Goal: Transaction & Acquisition: Purchase product/service

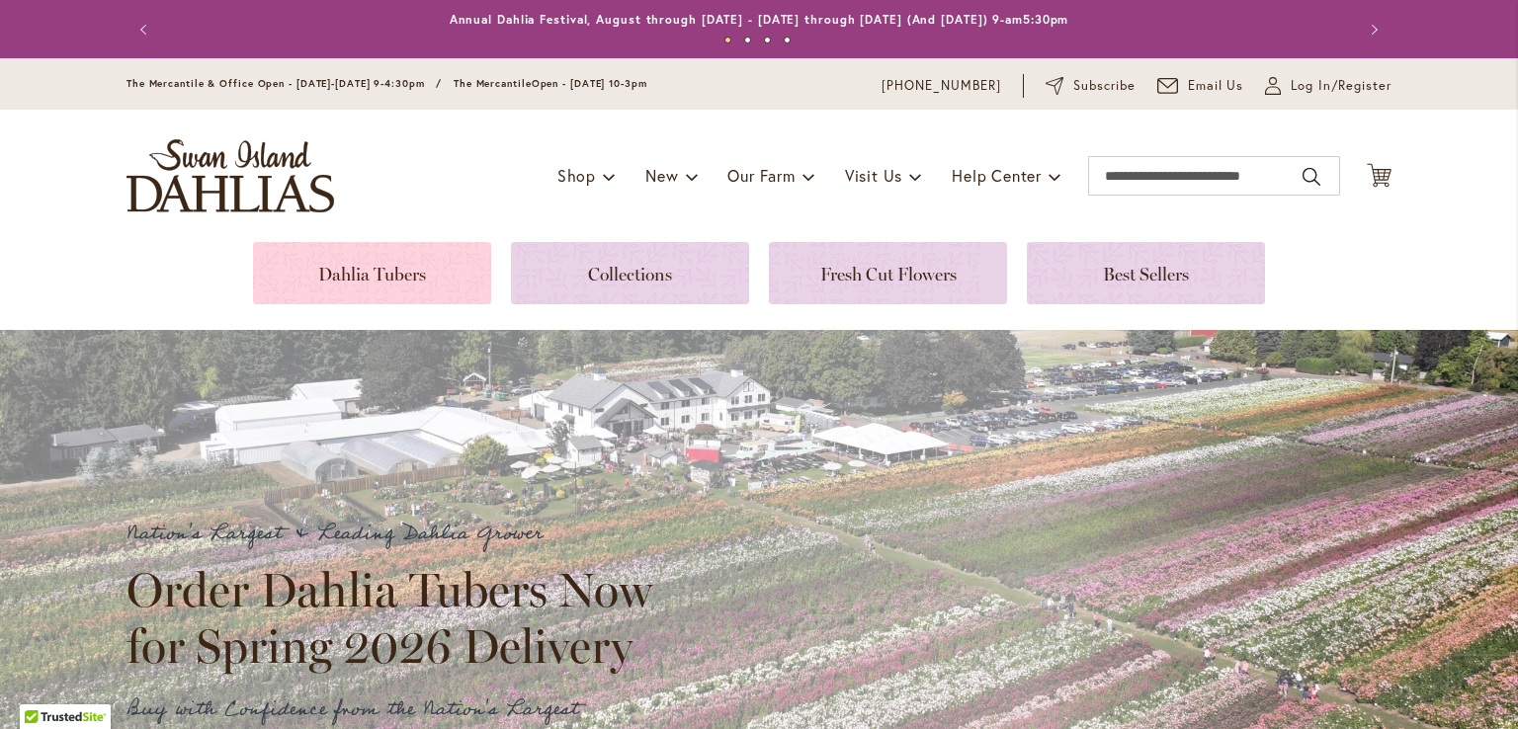
click at [420, 262] on link at bounding box center [372, 273] width 238 height 62
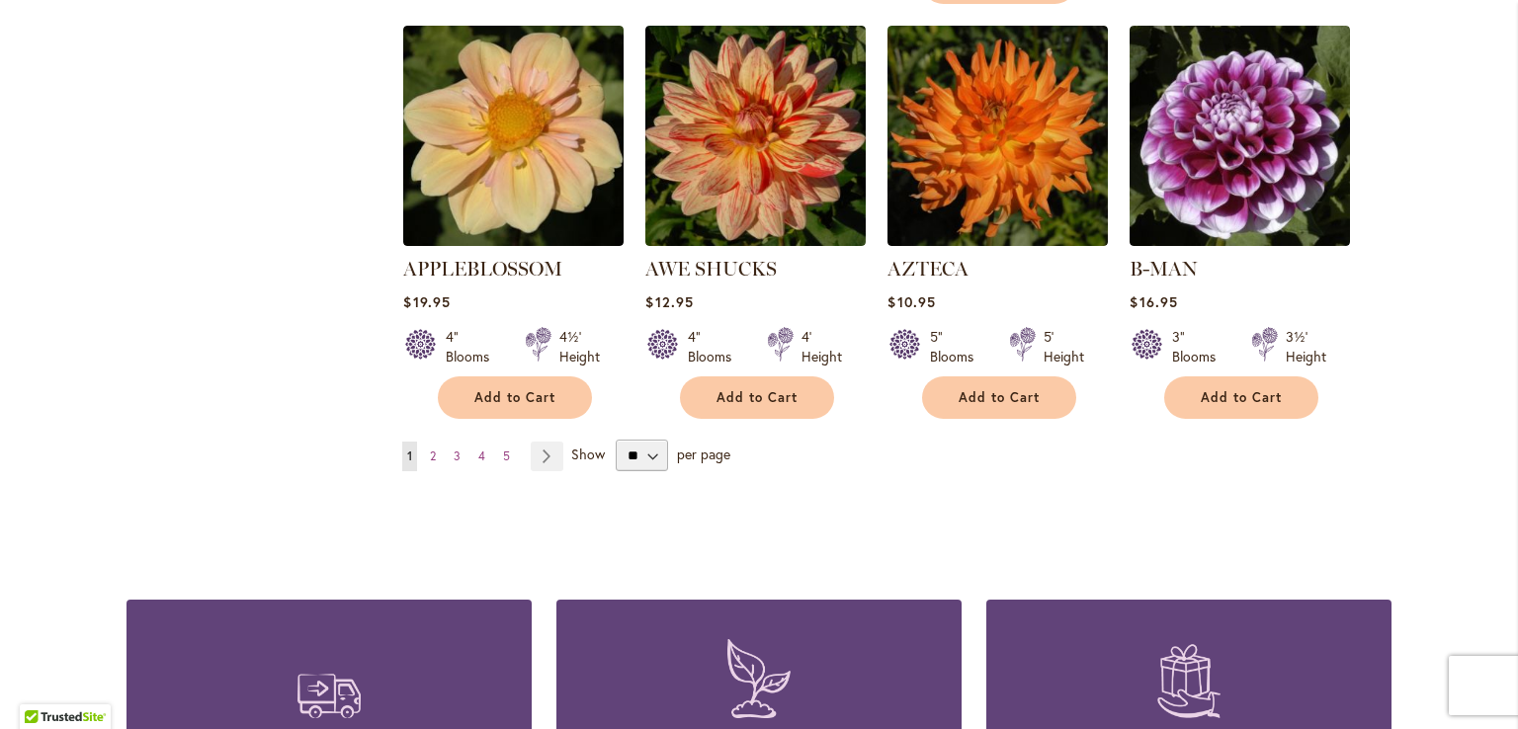
scroll to position [1777, 0]
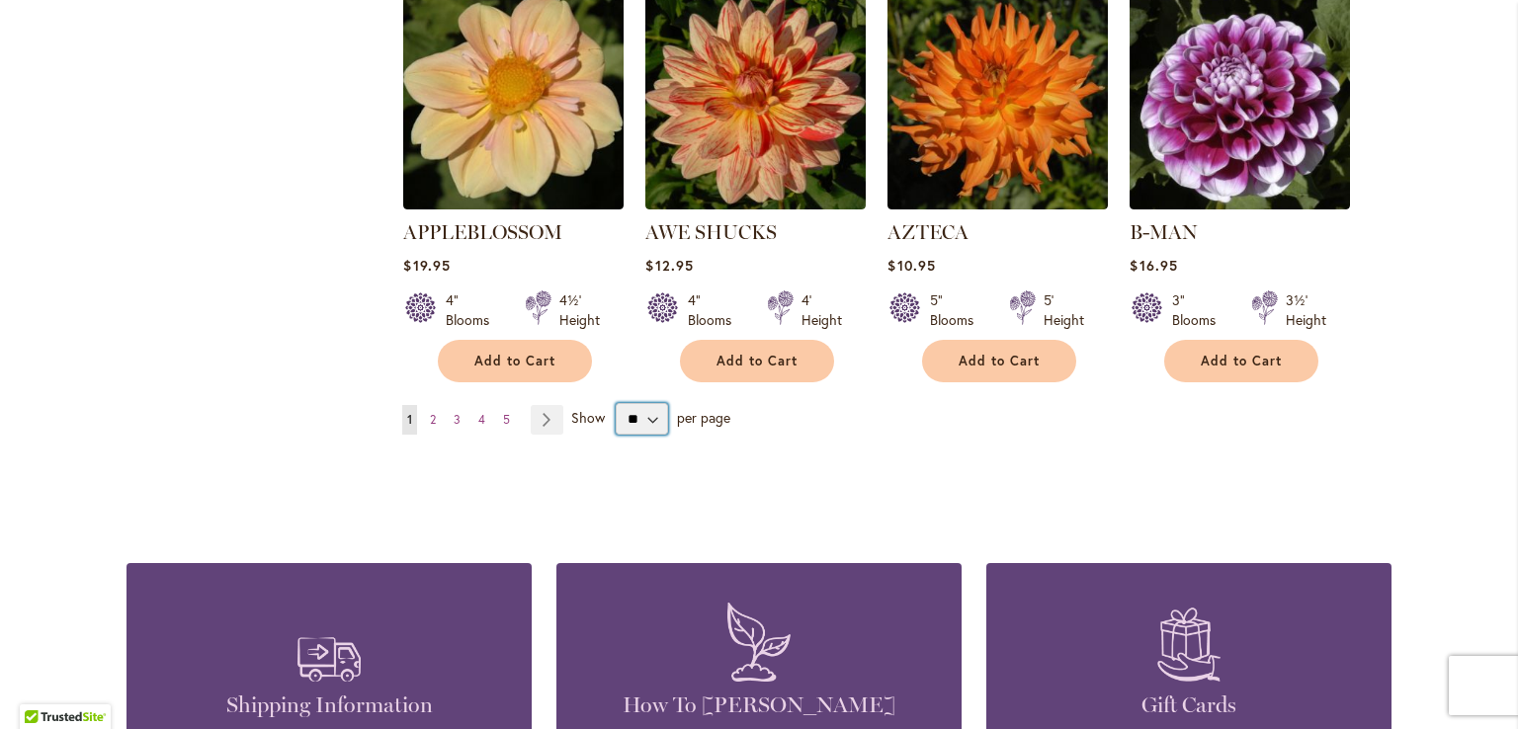
click at [647, 403] on select "** ** ** **" at bounding box center [642, 419] width 52 height 32
select select "**"
click at [616, 403] on select "** ** ** **" at bounding box center [642, 419] width 52 height 32
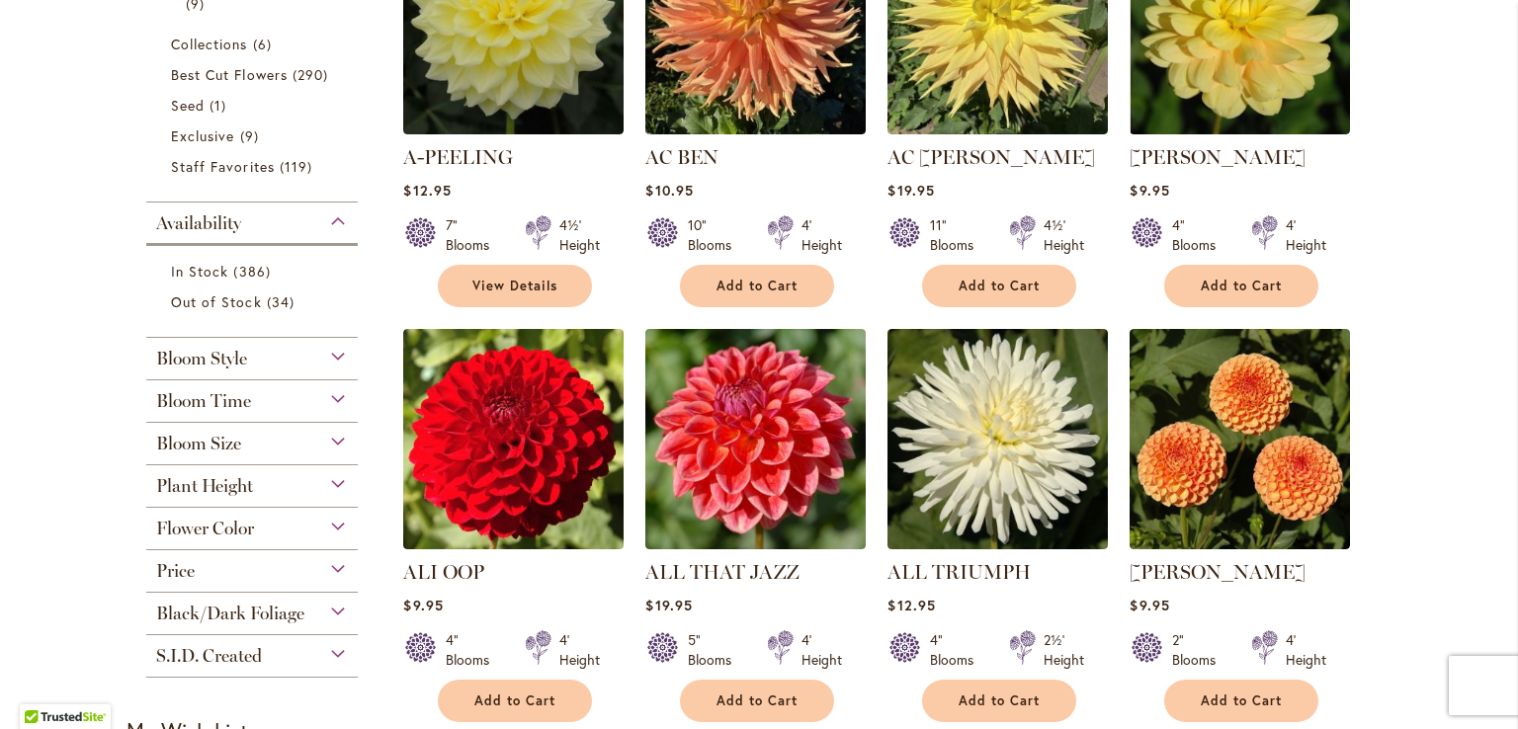
scroll to position [589, 0]
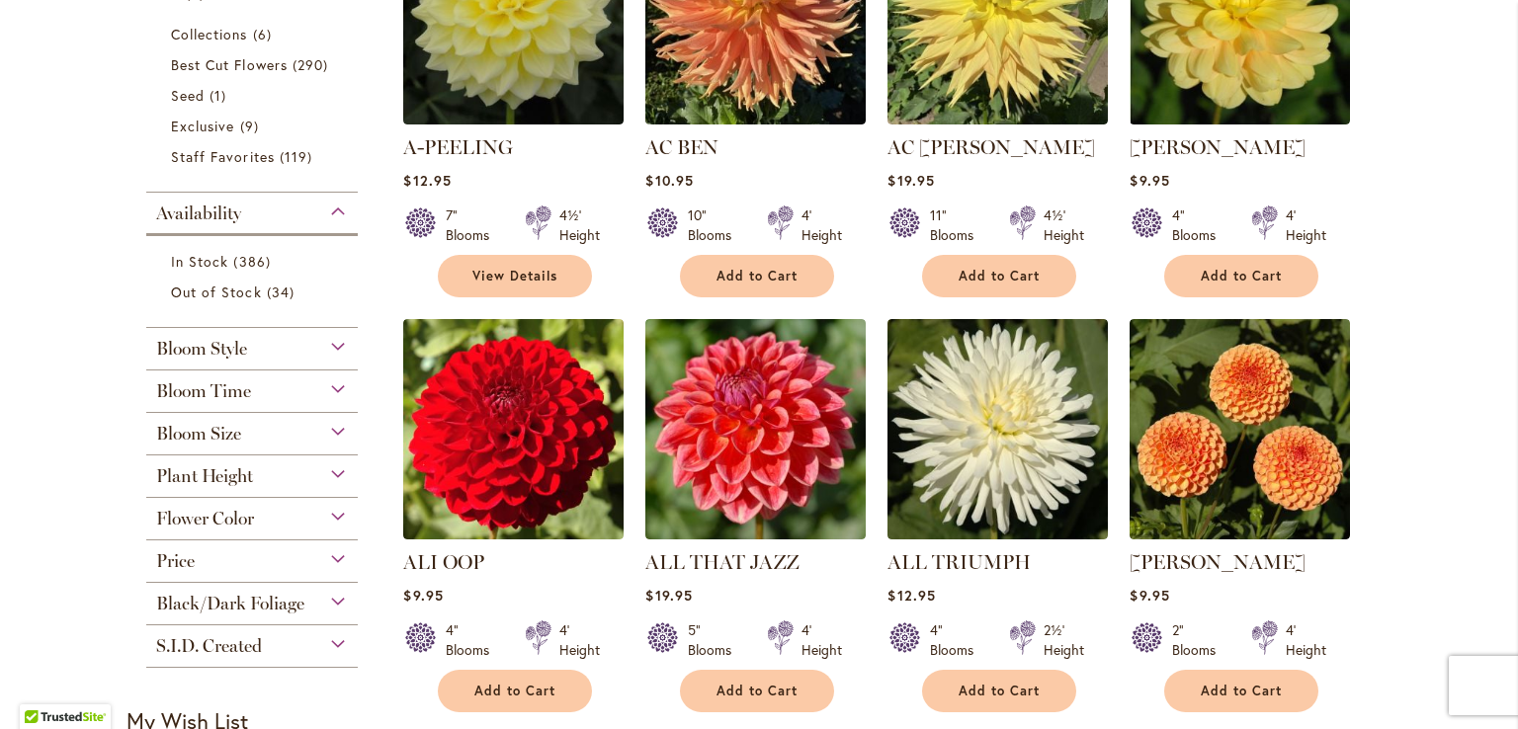
click at [236, 511] on span "Flower Color" at bounding box center [205, 519] width 98 height 22
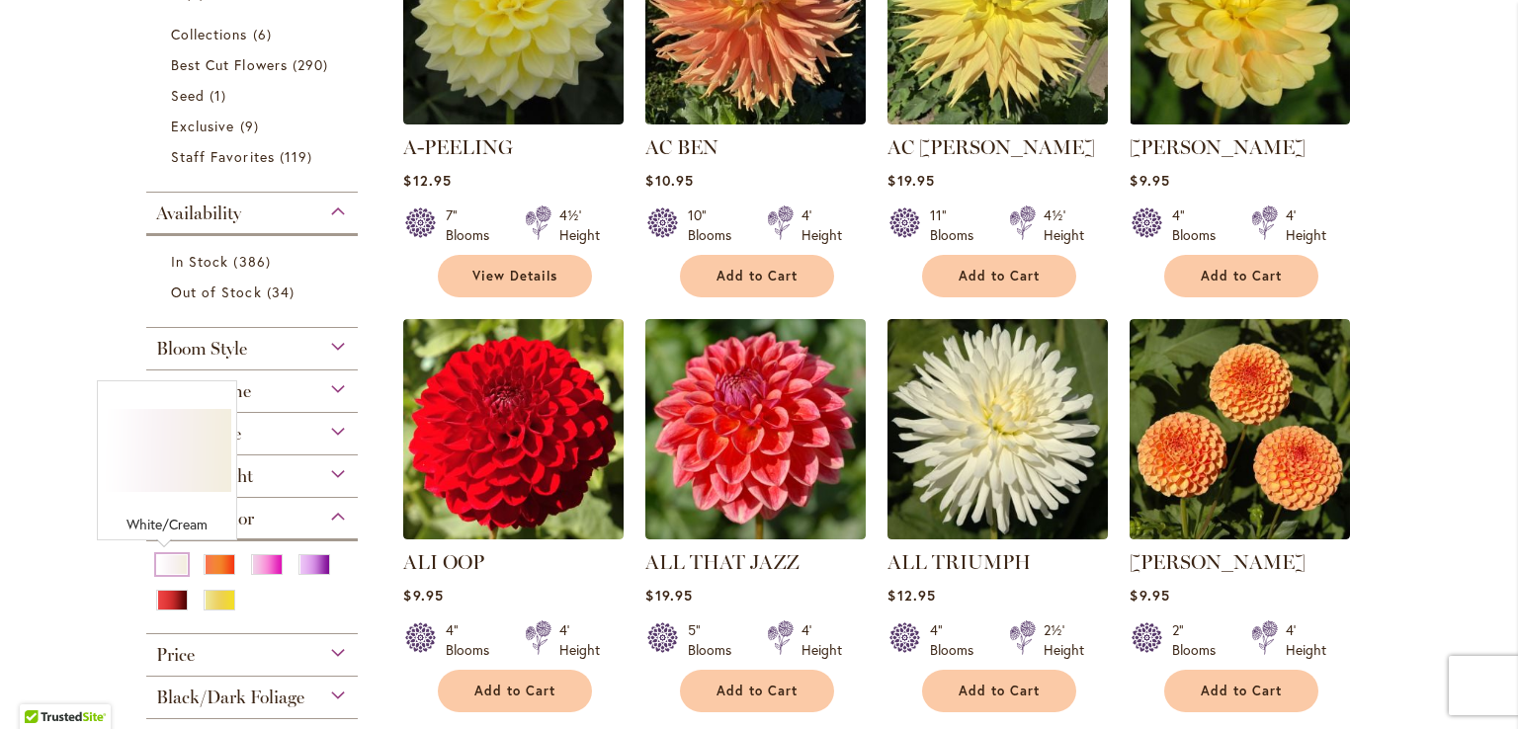
click at [156, 562] on div "White/Cream" at bounding box center [172, 564] width 32 height 21
click at [156, 563] on div "White/Cream" at bounding box center [172, 564] width 32 height 21
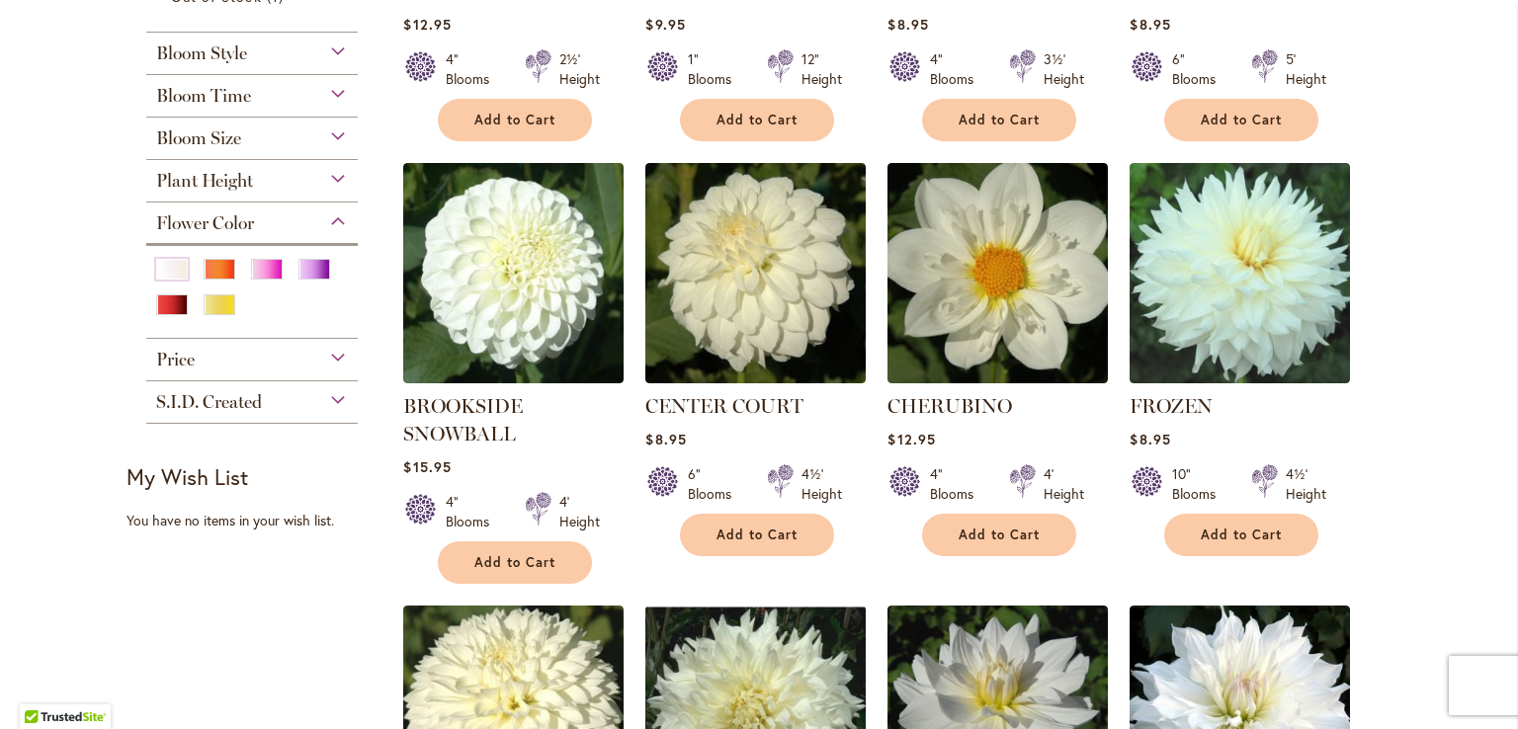
scroll to position [689, 0]
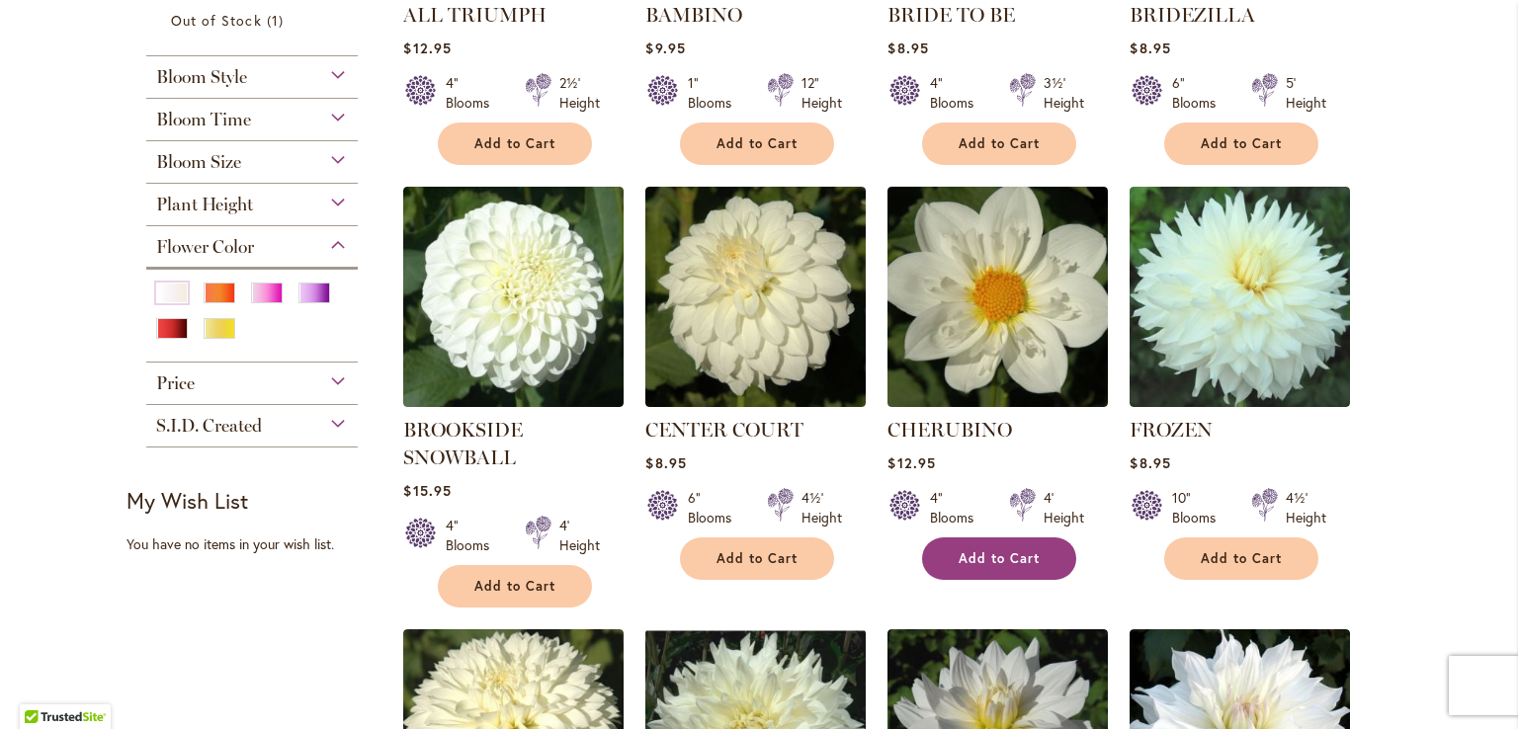
click at [996, 561] on span "Add to Cart" at bounding box center [998, 558] width 81 height 17
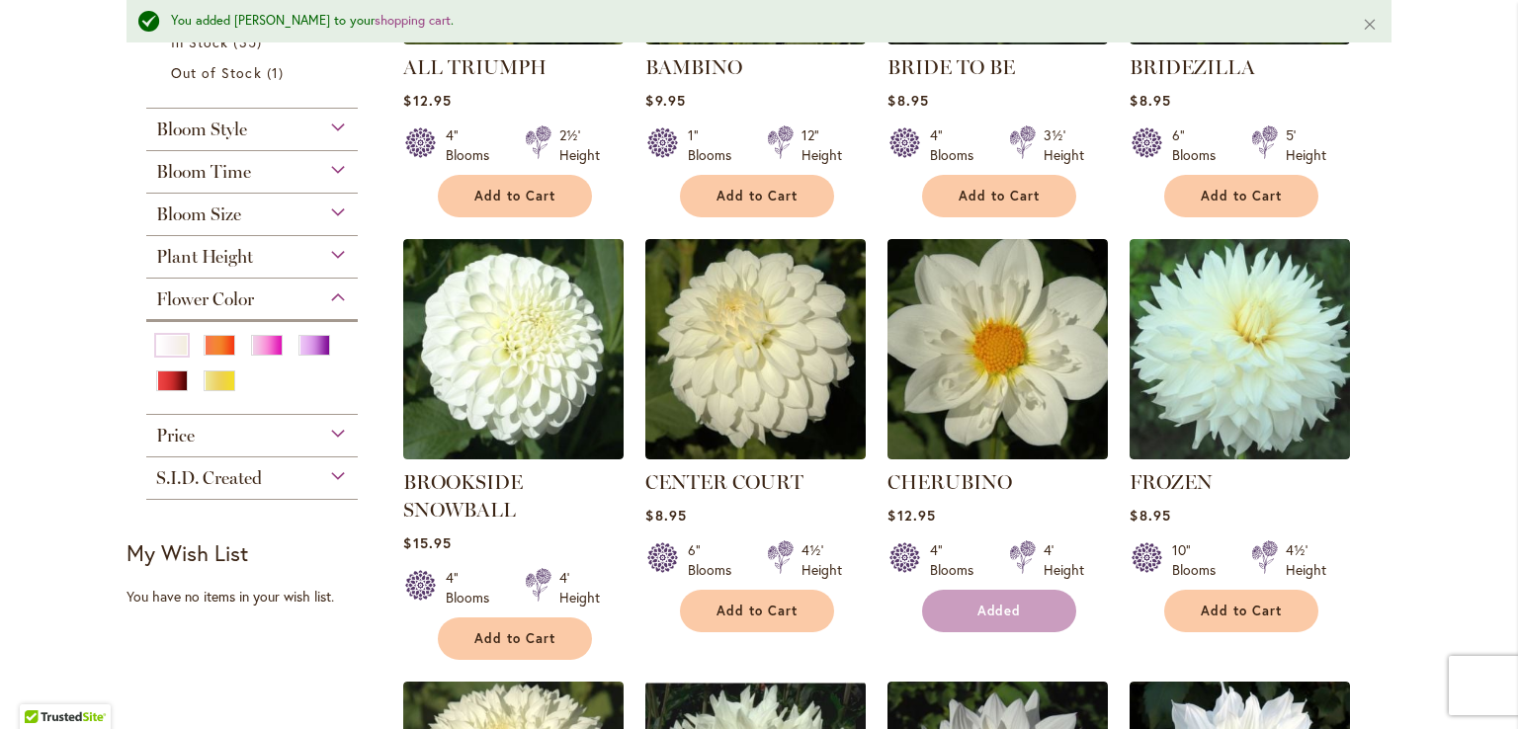
scroll to position [741, 0]
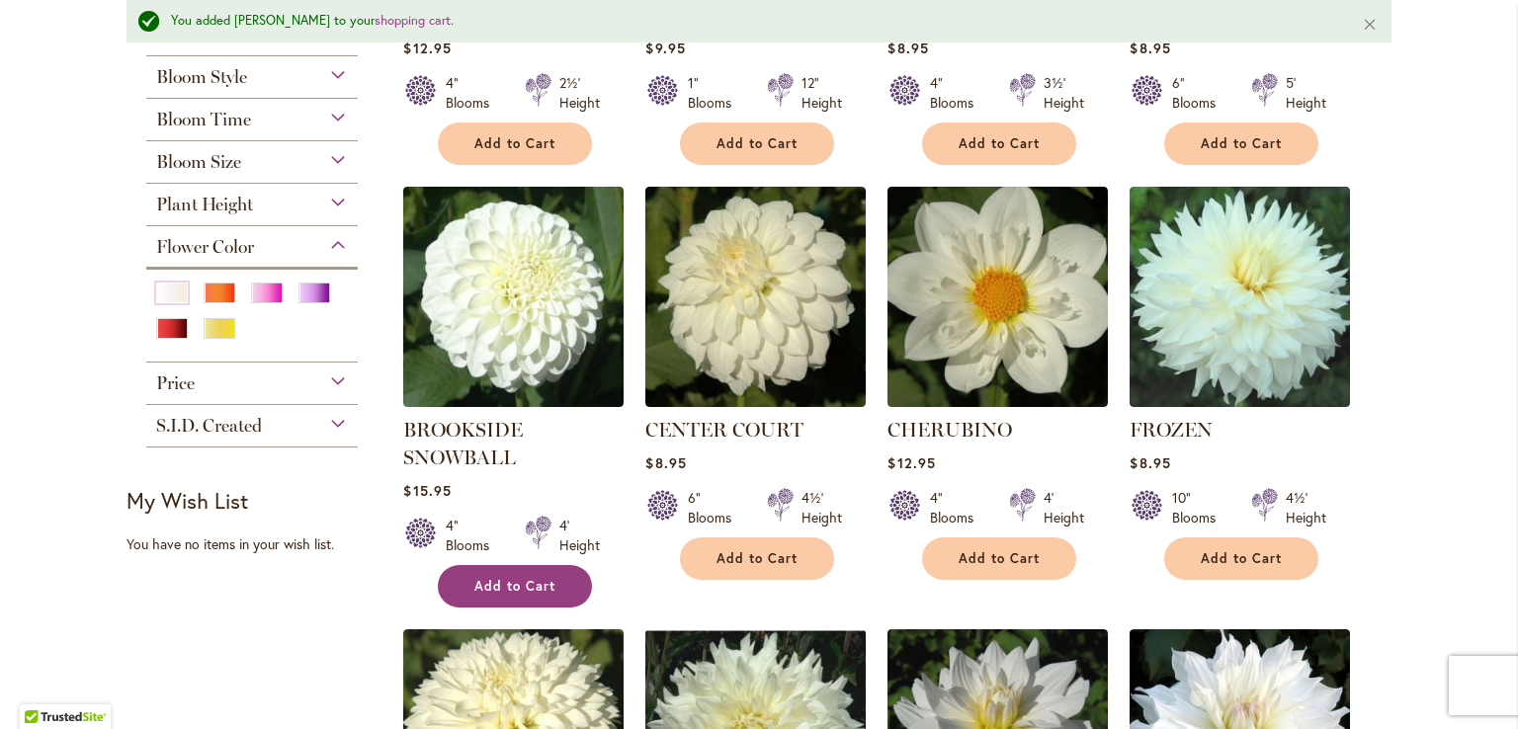
click at [526, 588] on span "Add to Cart" at bounding box center [514, 586] width 81 height 17
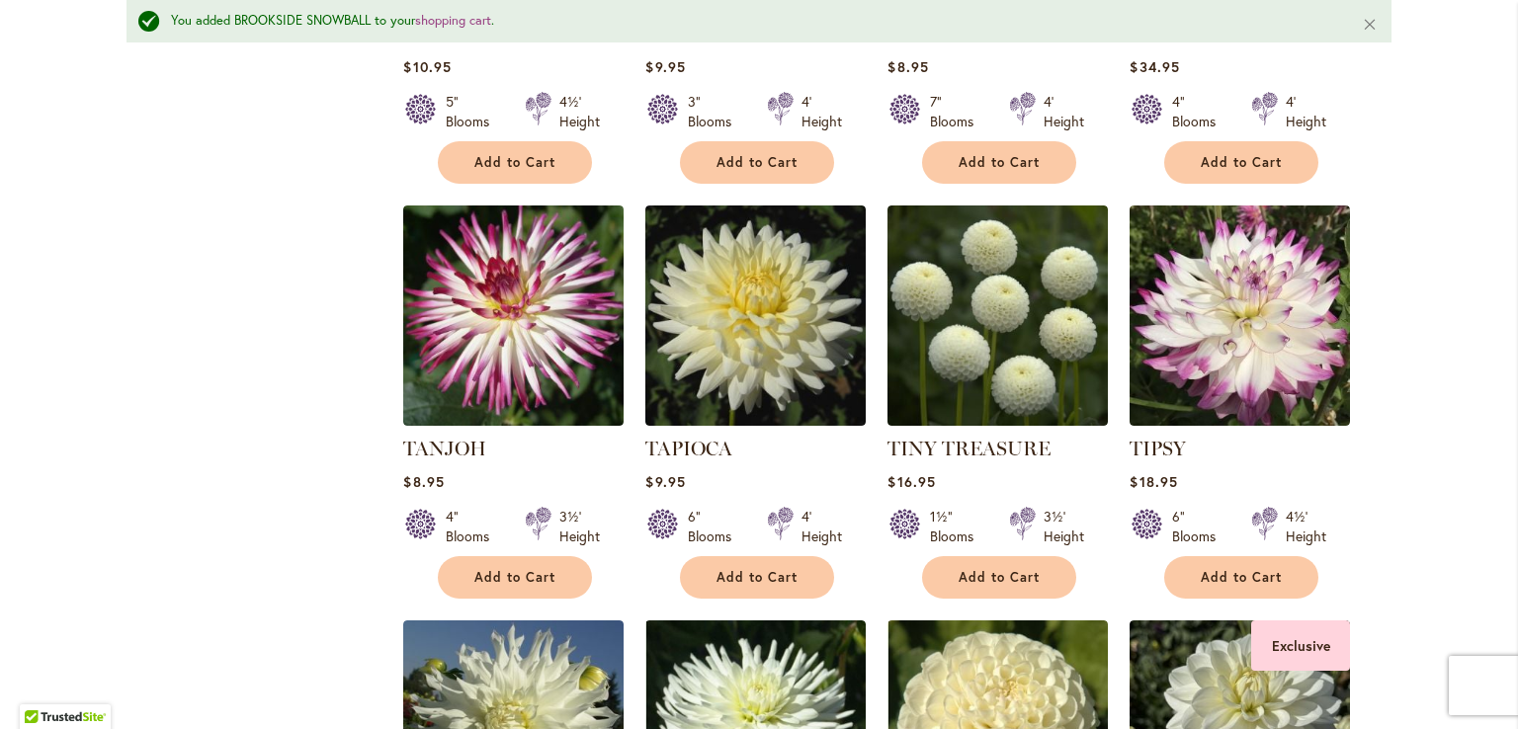
scroll to position [3302, 0]
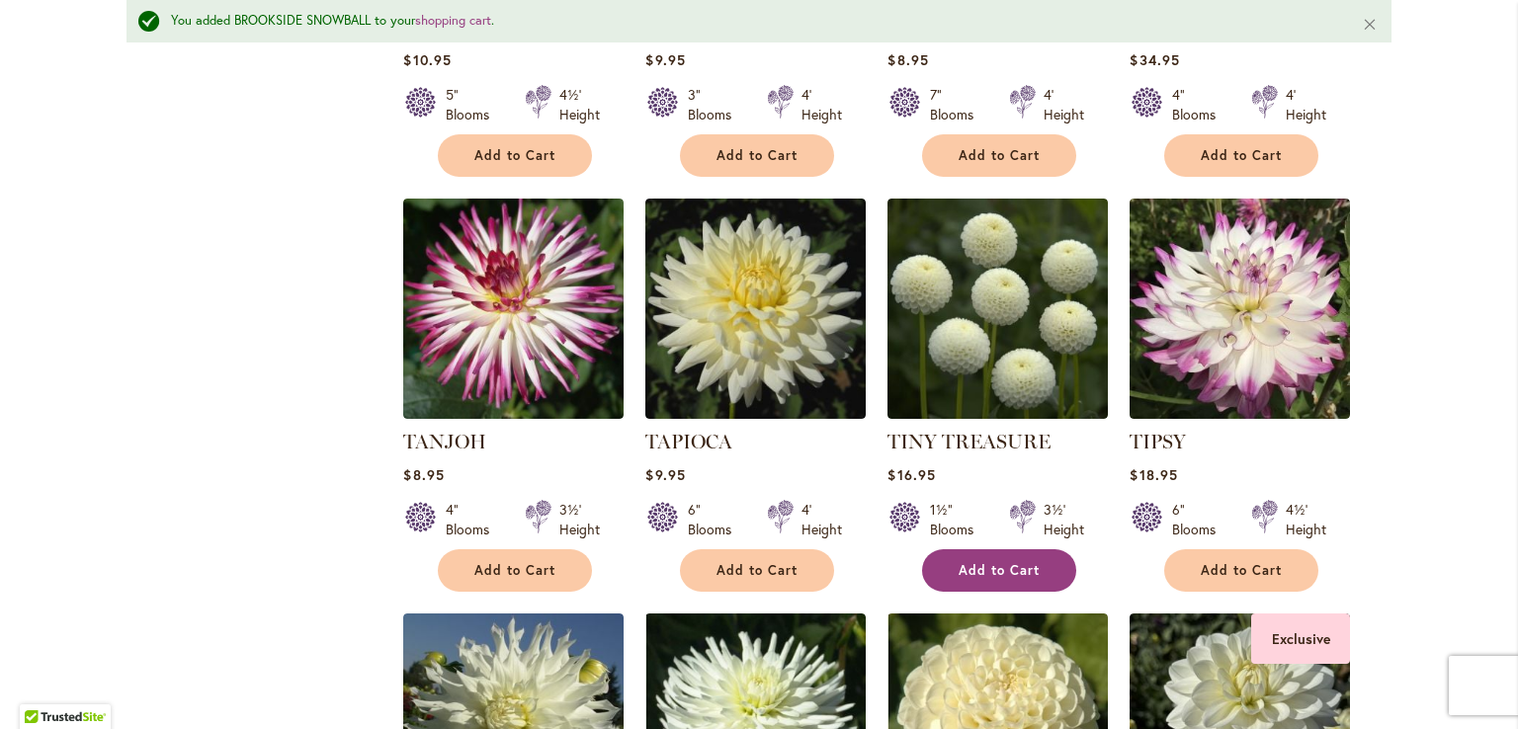
click at [991, 562] on span "Add to Cart" at bounding box center [998, 570] width 81 height 17
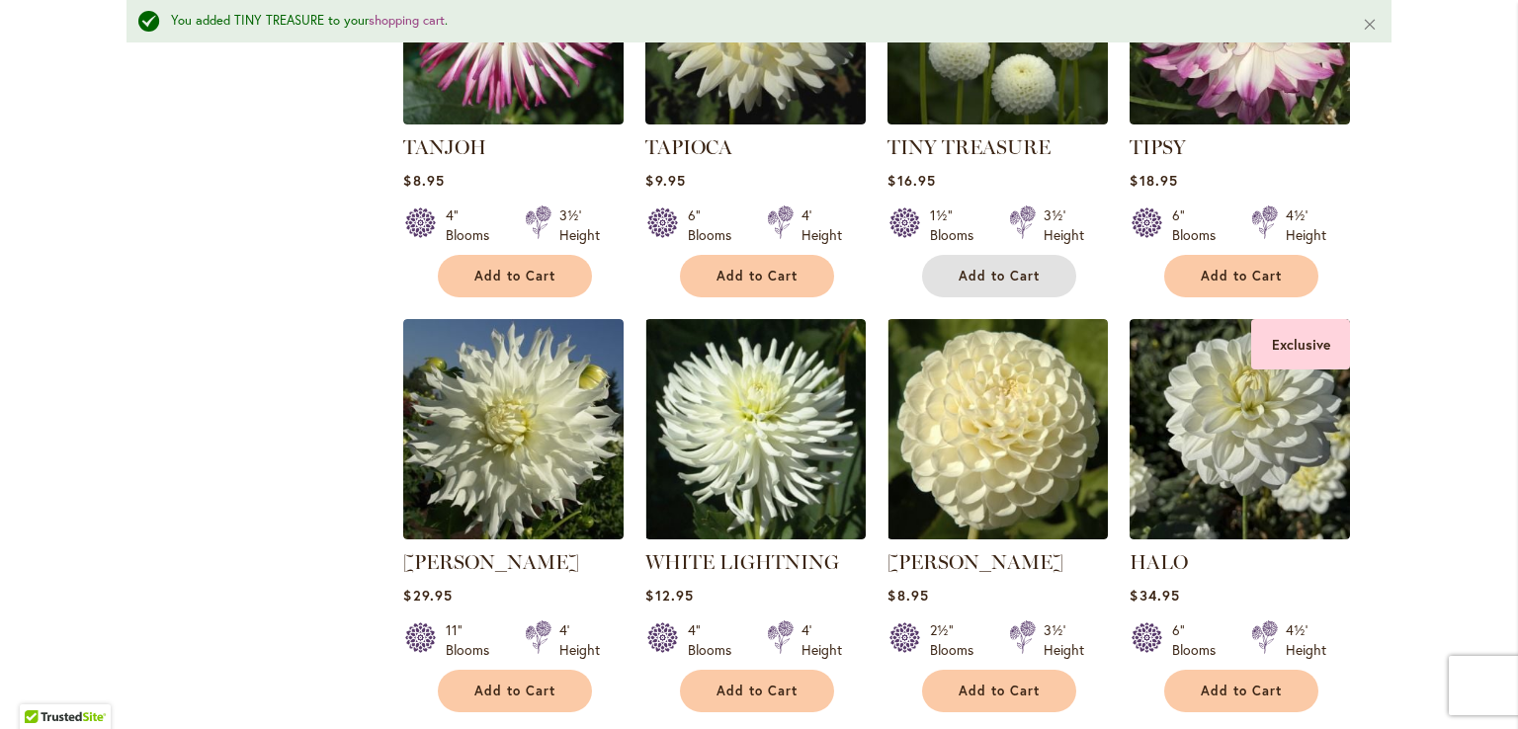
scroll to position [3639, 0]
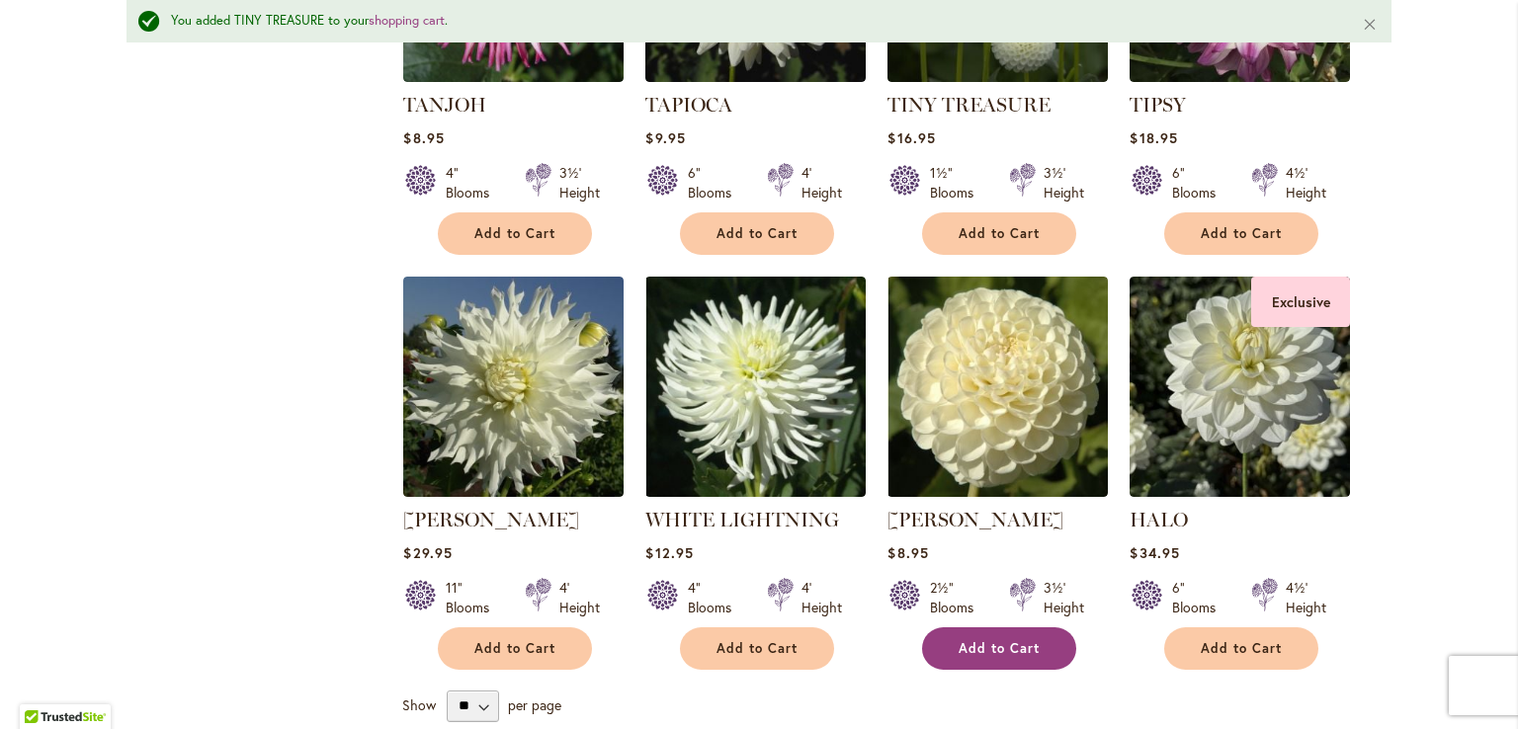
click at [984, 640] on span "Add to Cart" at bounding box center [998, 648] width 81 height 17
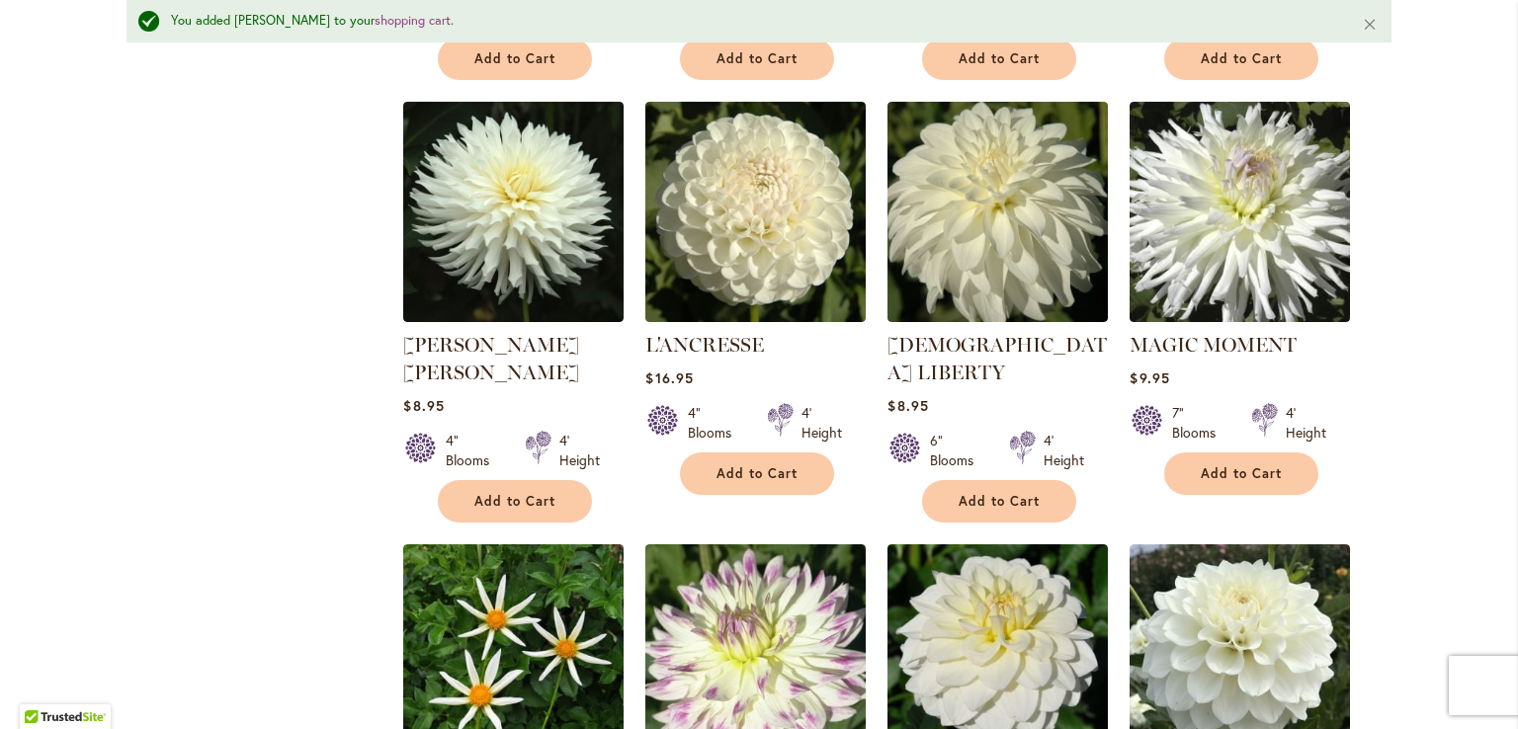
scroll to position [1691, 0]
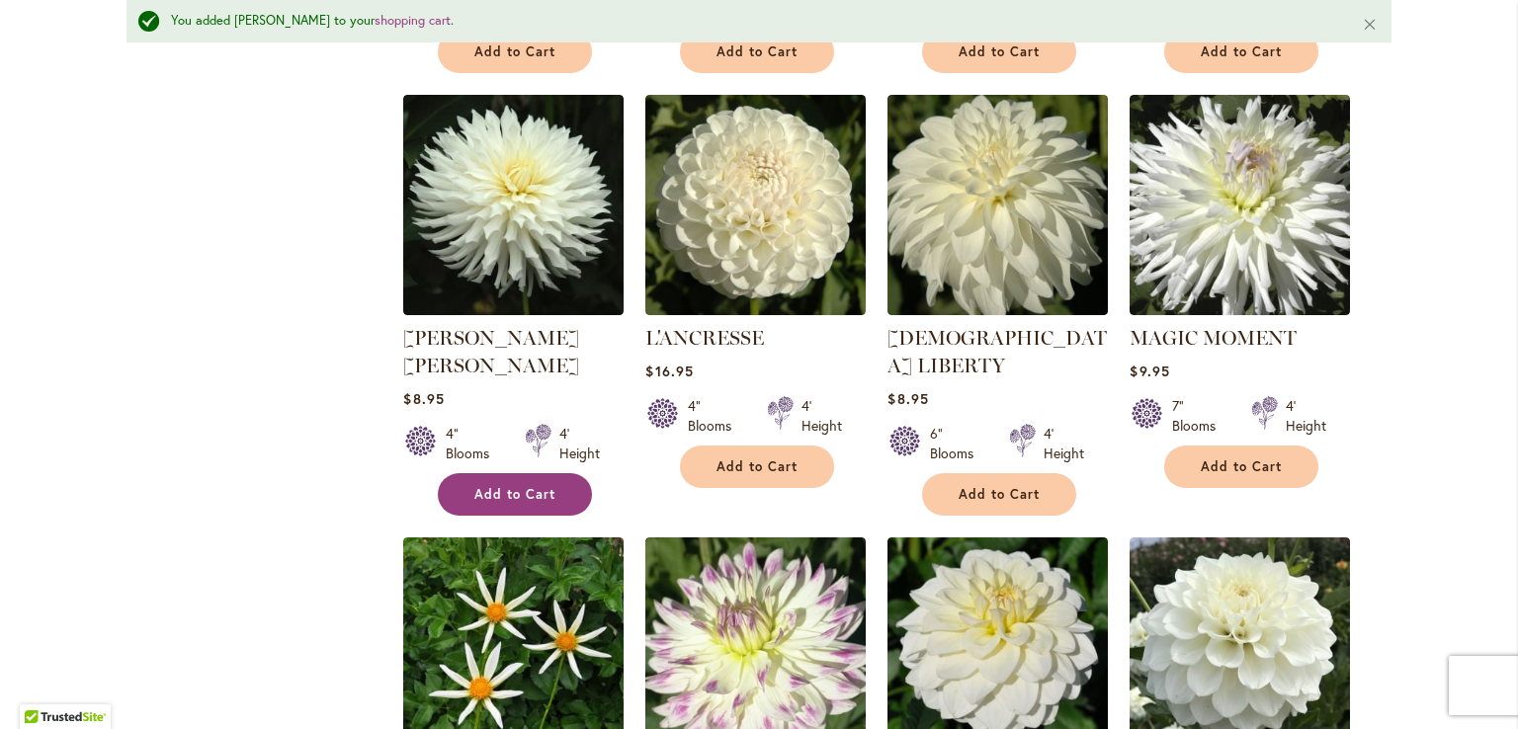
click at [513, 486] on span "Add to Cart" at bounding box center [514, 494] width 81 height 17
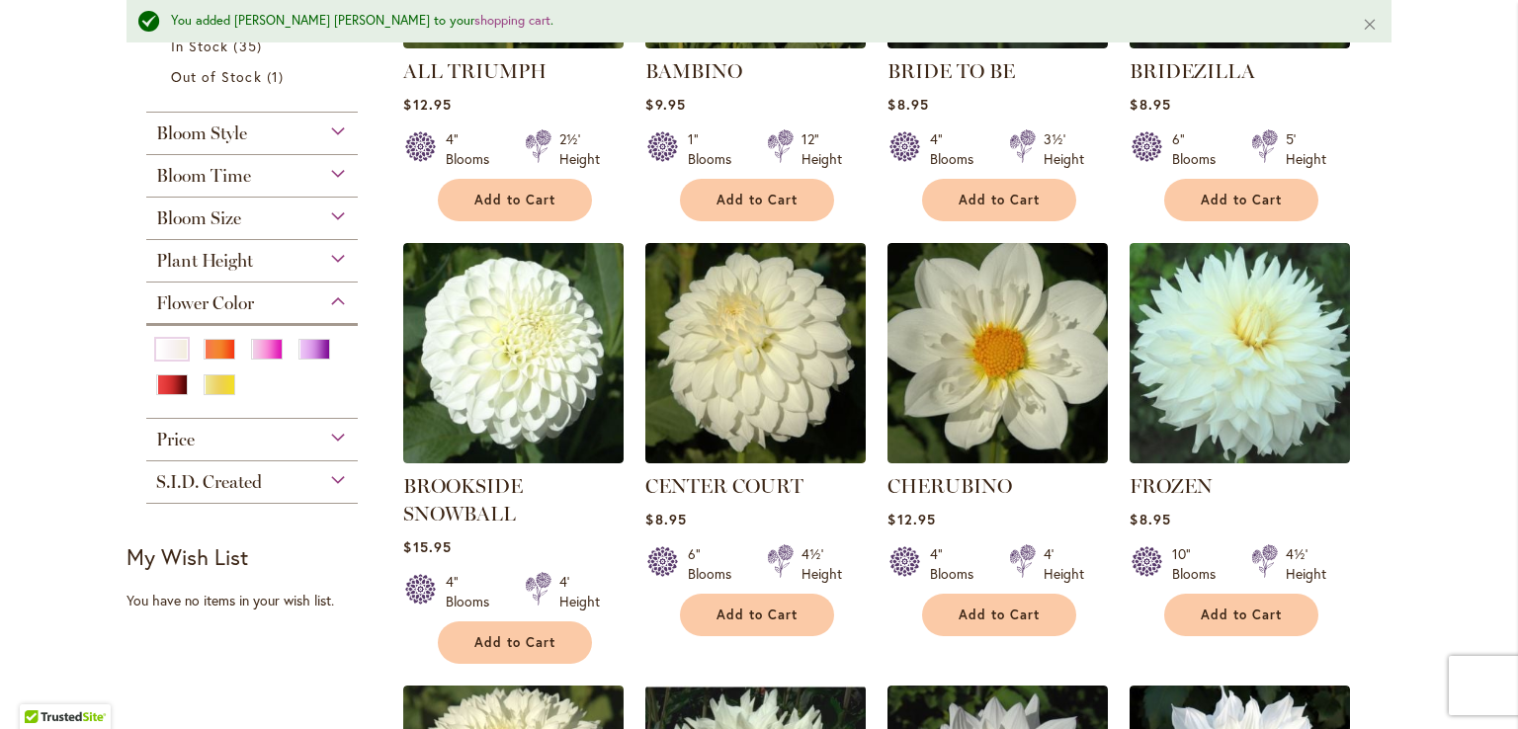
scroll to position [74, 0]
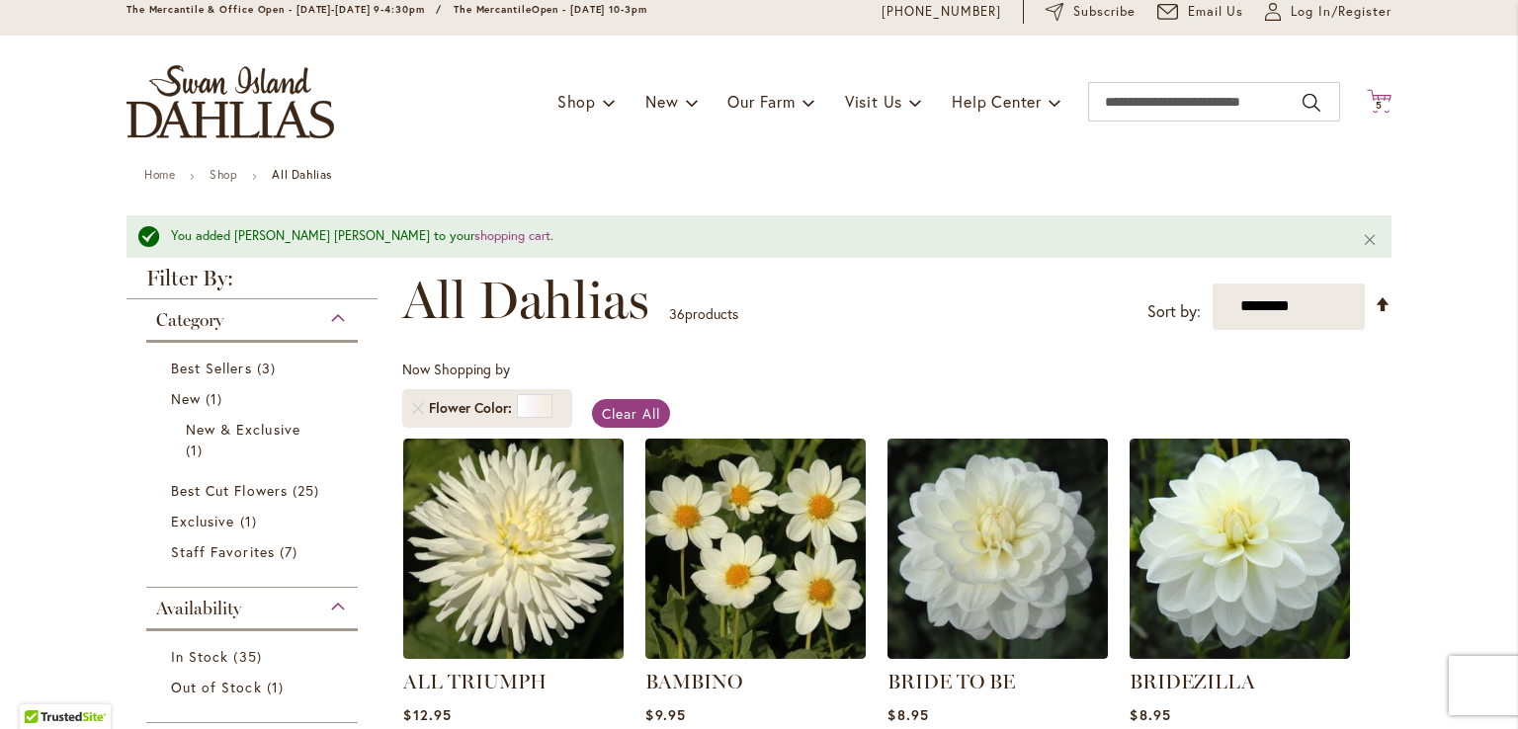
click at [1372, 97] on icon at bounding box center [1379, 101] width 25 height 24
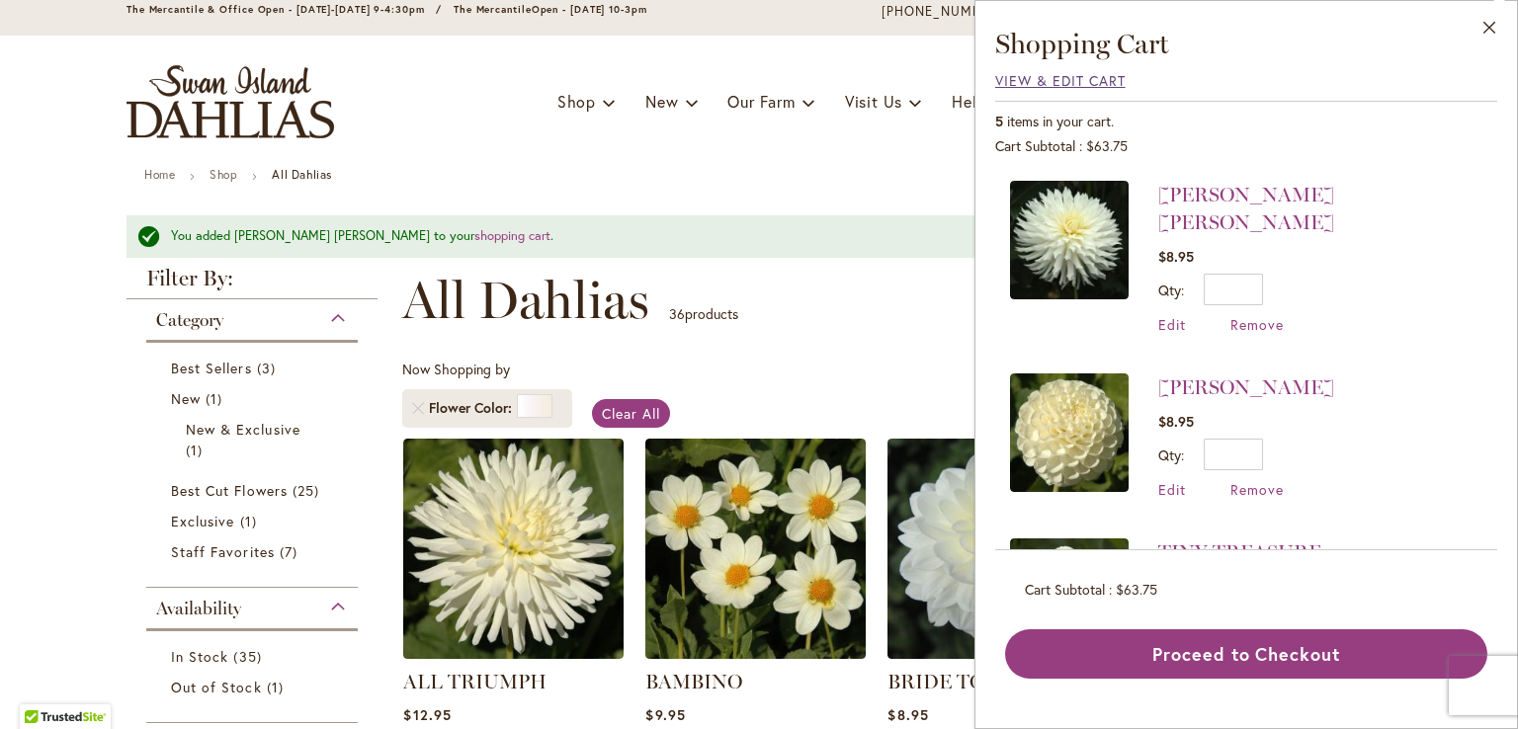
click at [1042, 78] on span "View & Edit Cart" at bounding box center [1060, 80] width 130 height 19
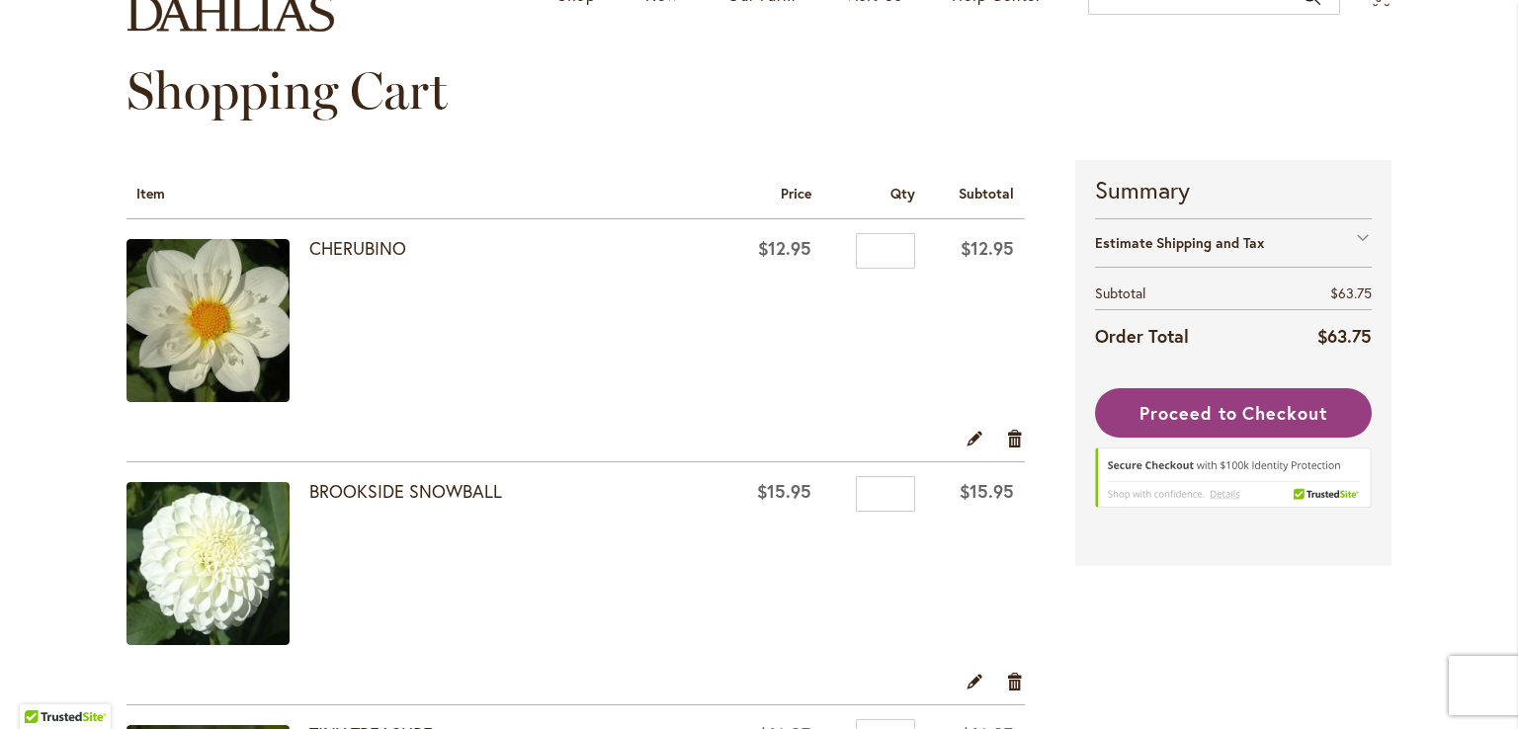
scroll to position [185, 0]
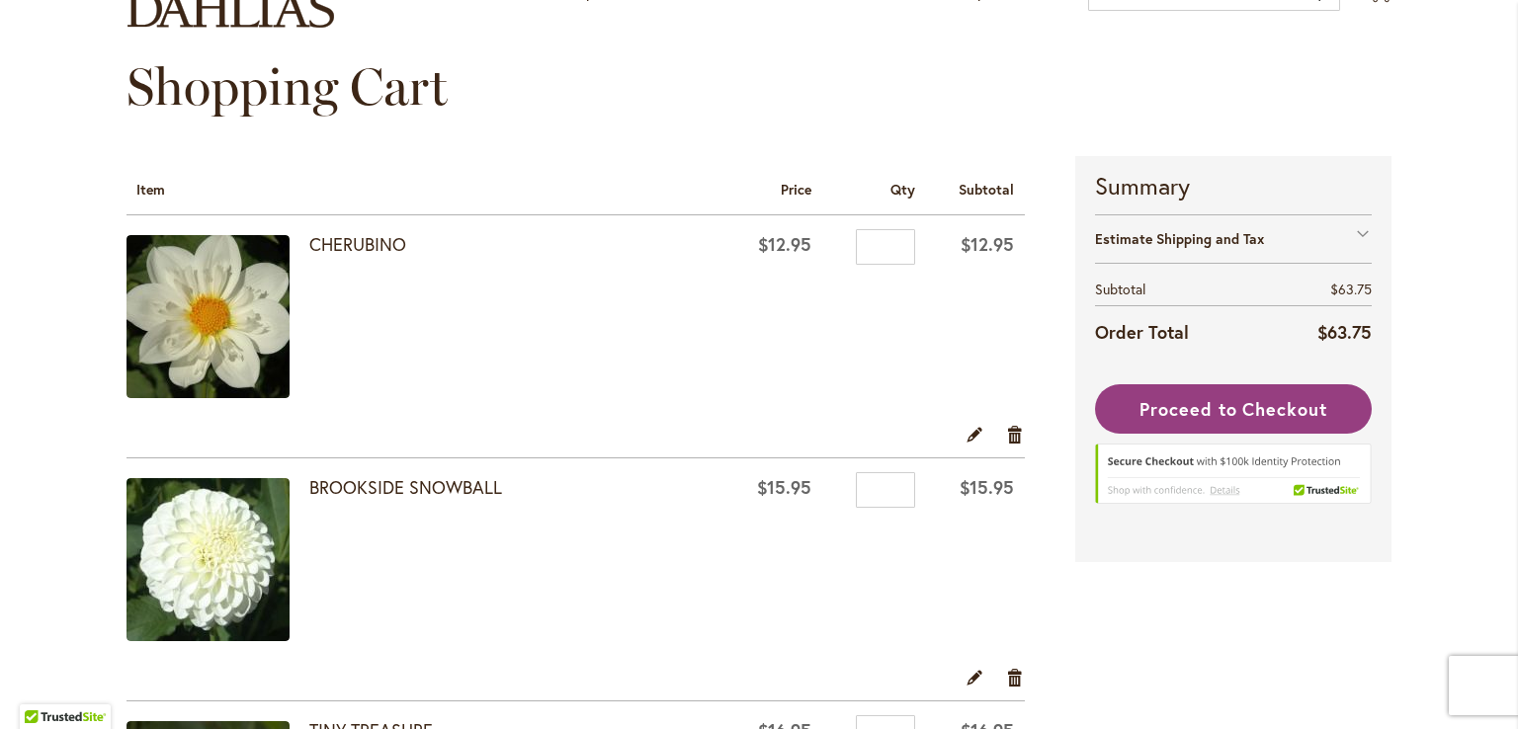
click at [0, 728] on div at bounding box center [0, 729] width 0 height 0
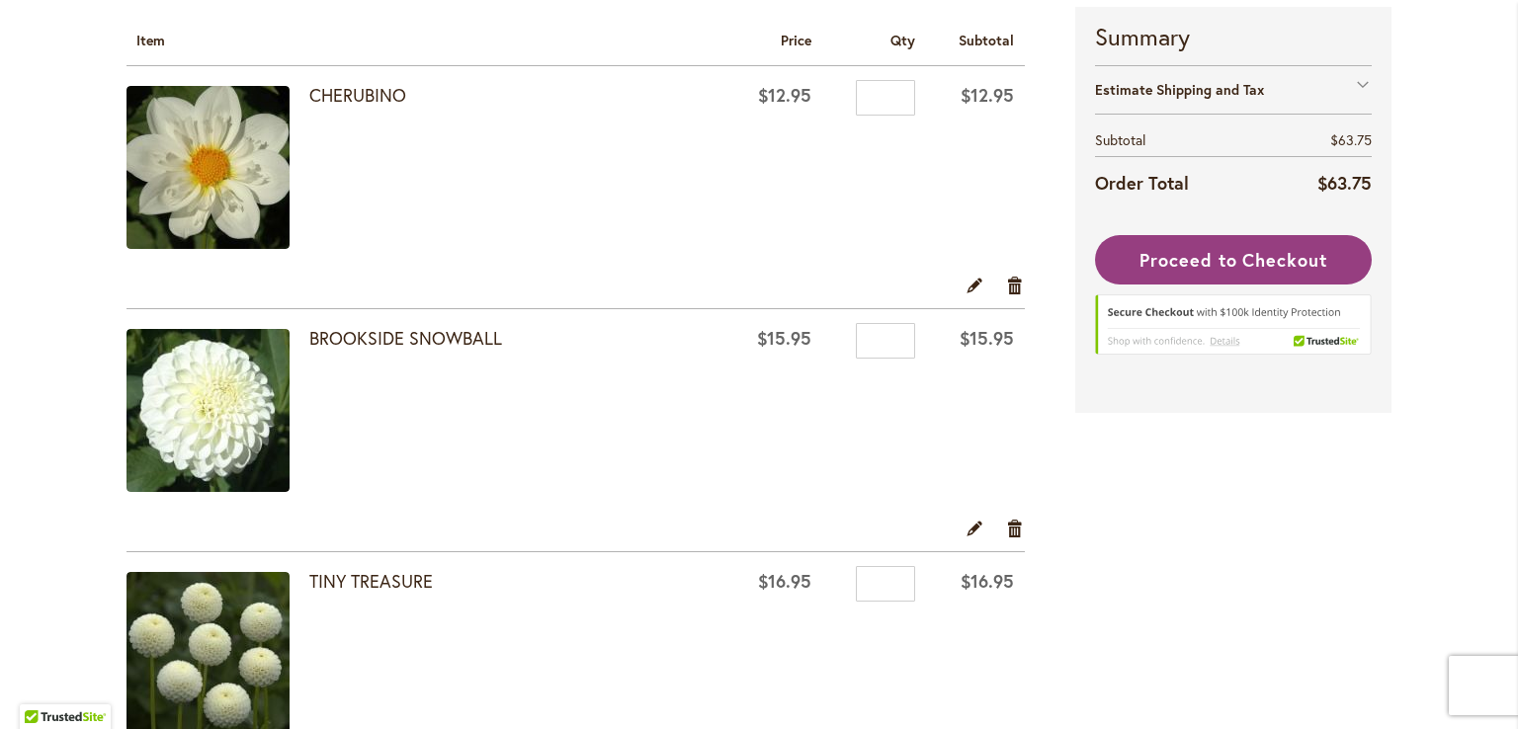
scroll to position [326, 0]
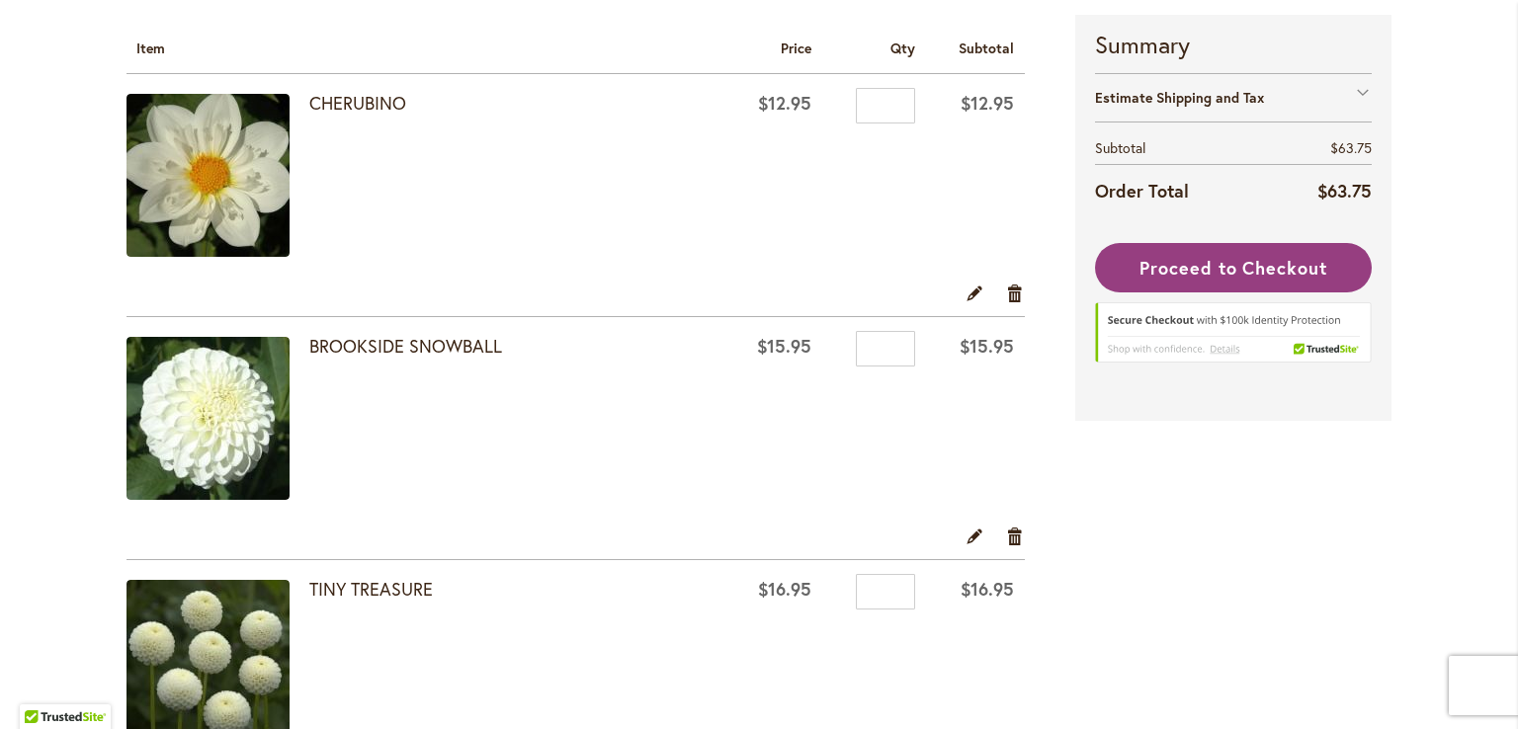
click at [1356, 88] on div "Estimate Shipping and Tax" at bounding box center [1233, 97] width 277 height 48
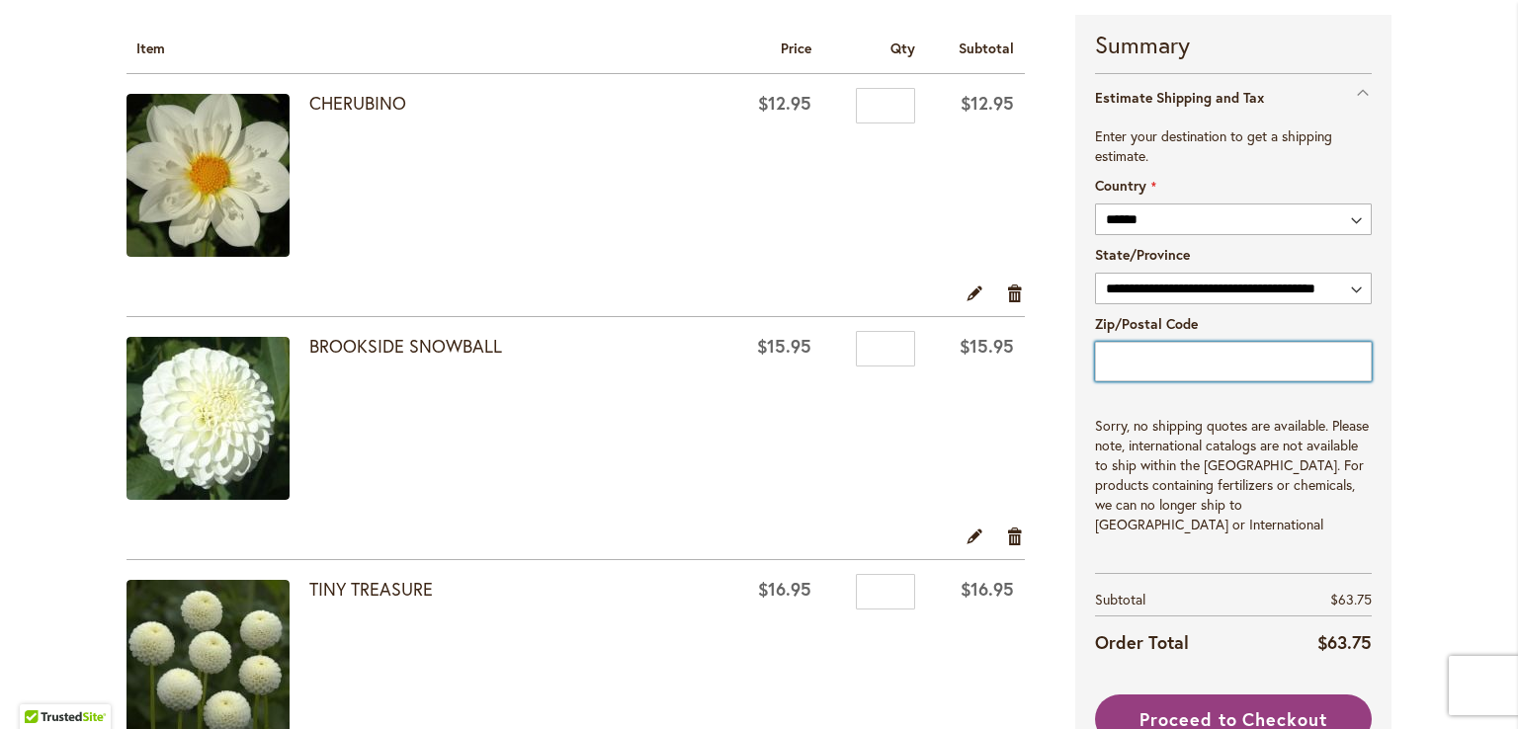
click at [1206, 357] on input "Zip/Postal Code" at bounding box center [1233, 362] width 277 height 40
type input "*****"
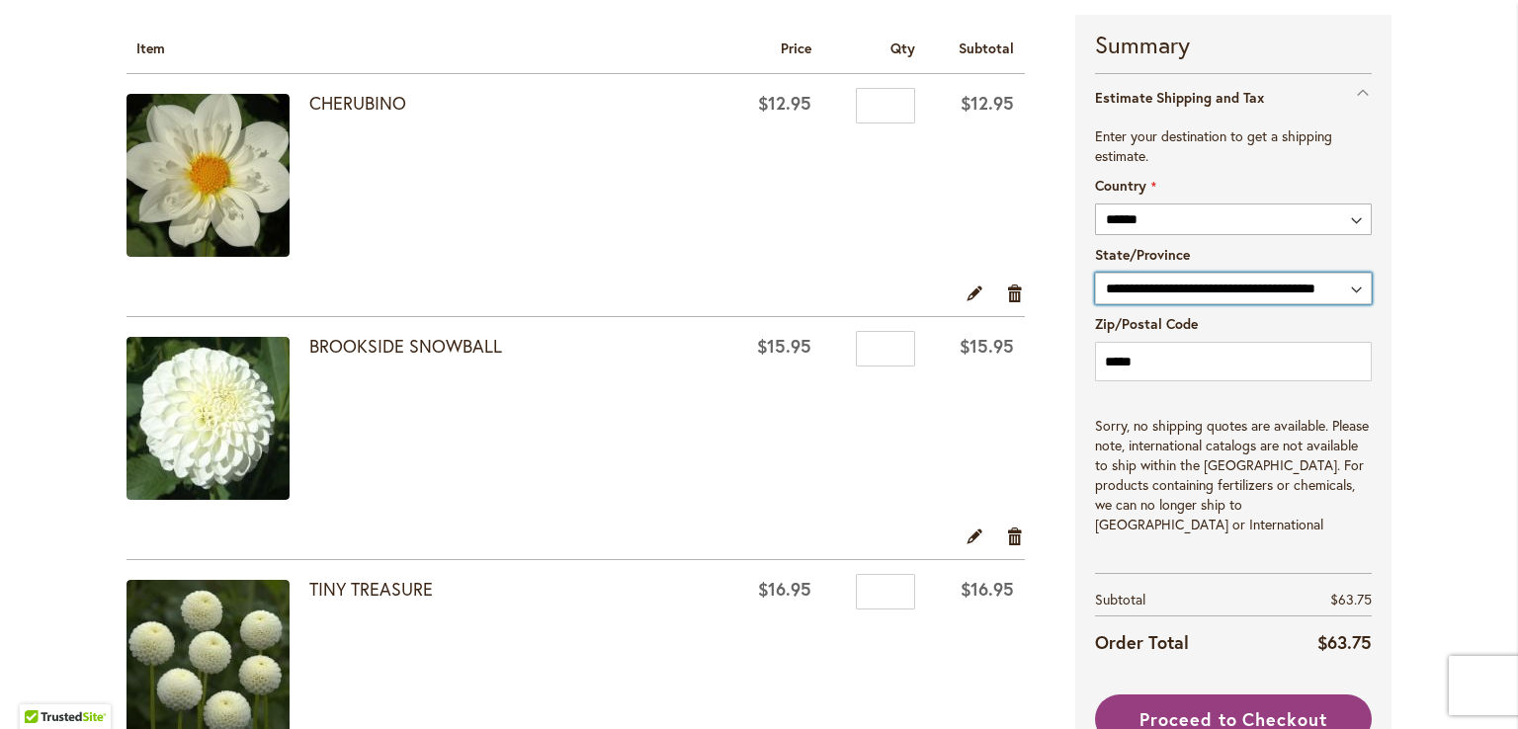
select select "**"
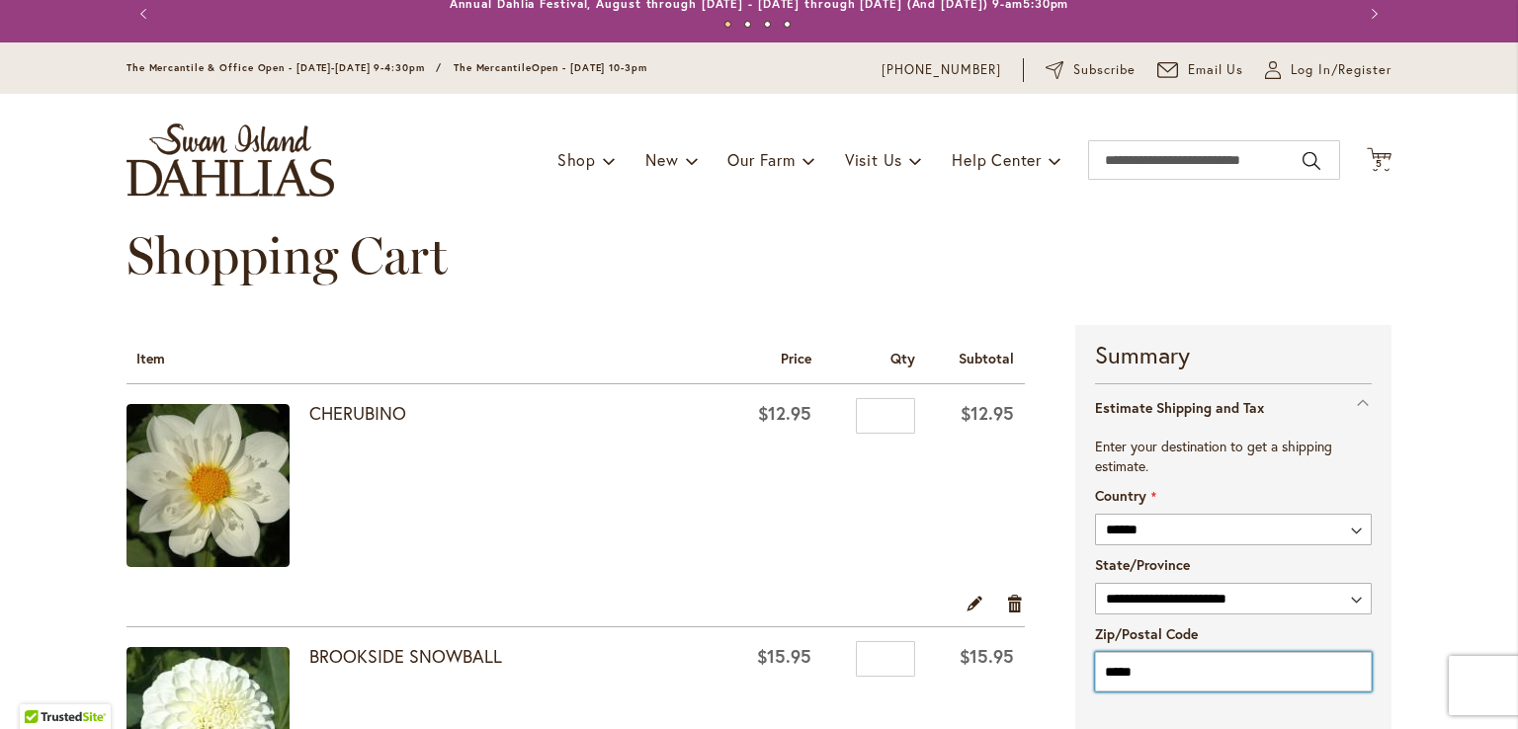
scroll to position [0, 0]
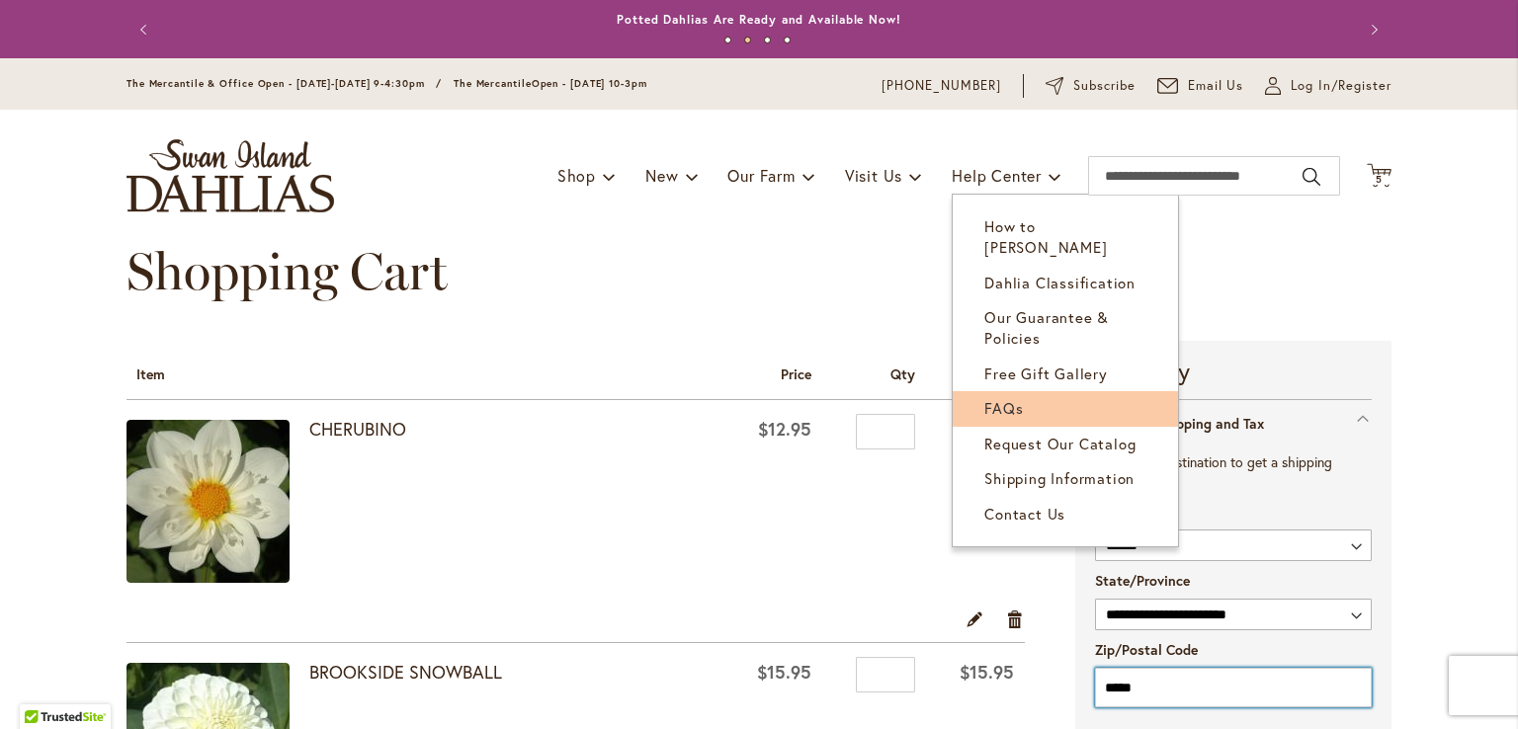
click at [1003, 398] on span "FAQs" at bounding box center [1003, 408] width 39 height 20
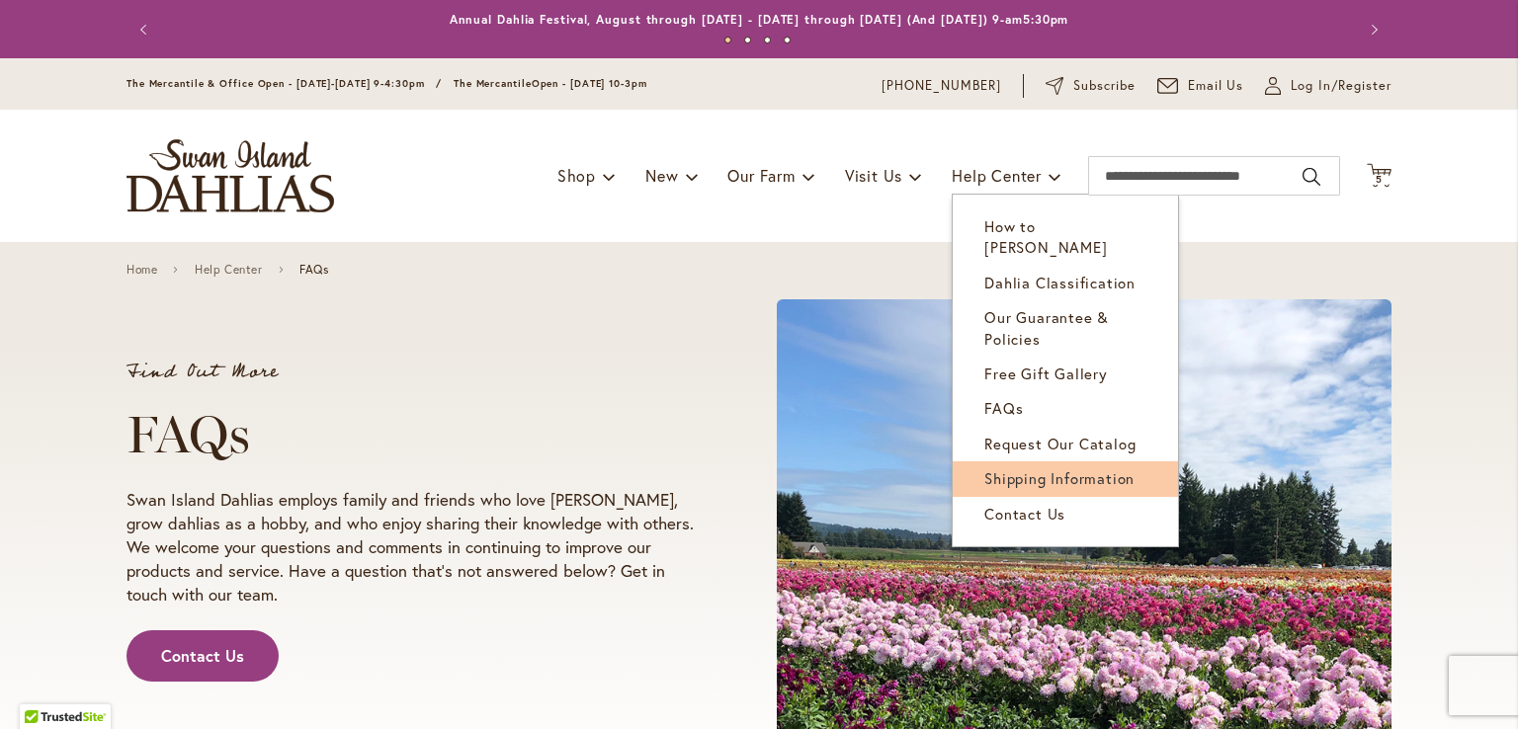
click at [1030, 468] on span "Shipping Information" at bounding box center [1059, 478] width 150 height 20
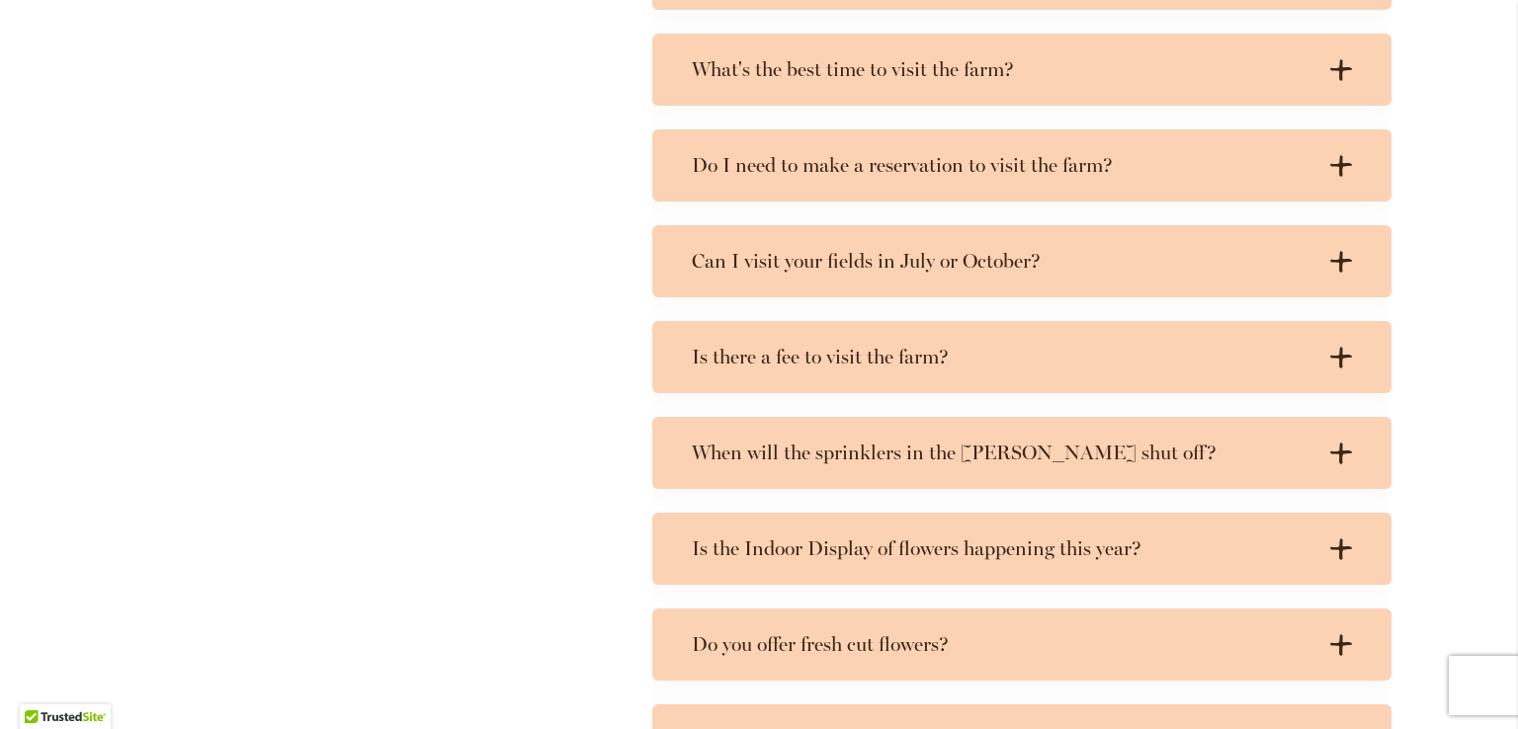
scroll to position [1384, 0]
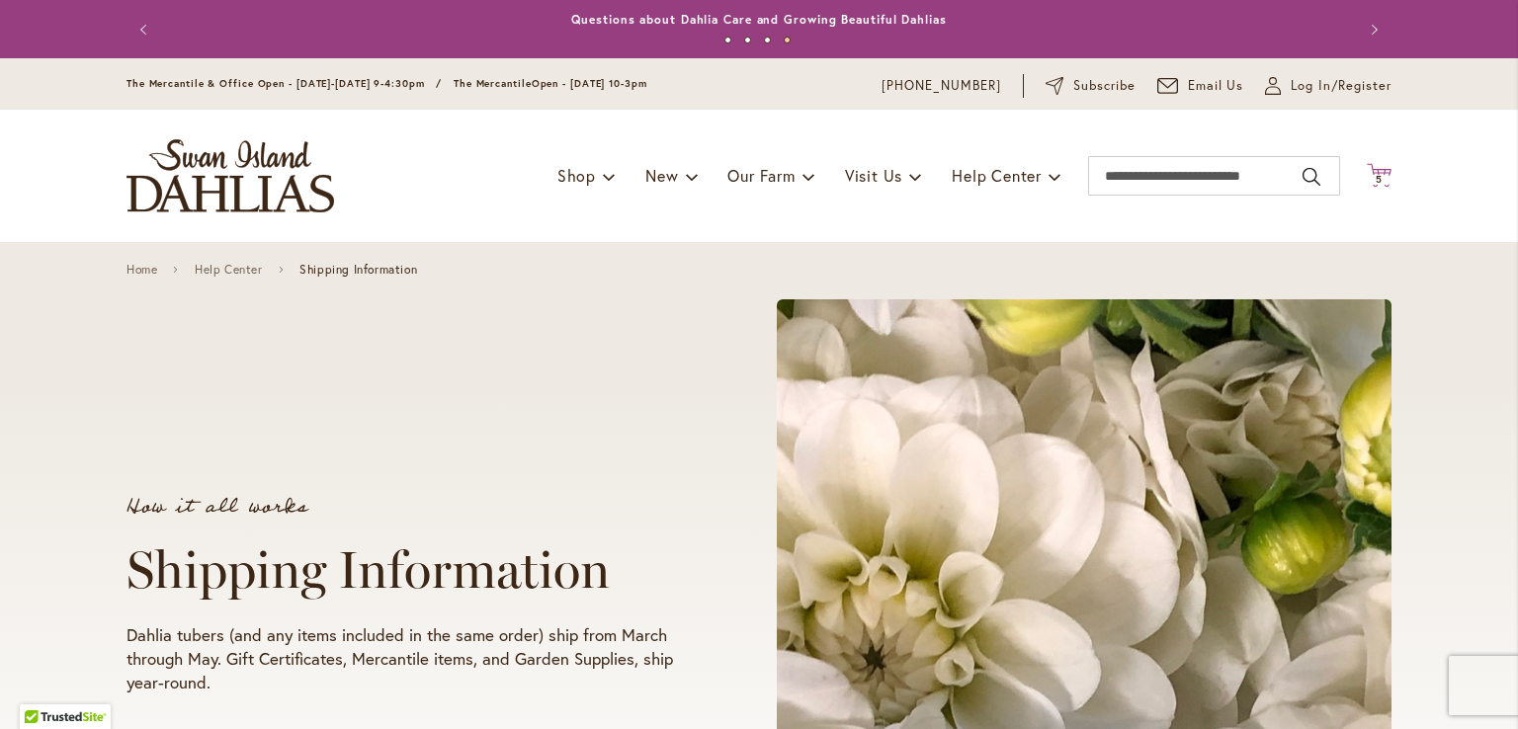
click at [1375, 178] on span "5" at bounding box center [1378, 179] width 7 height 13
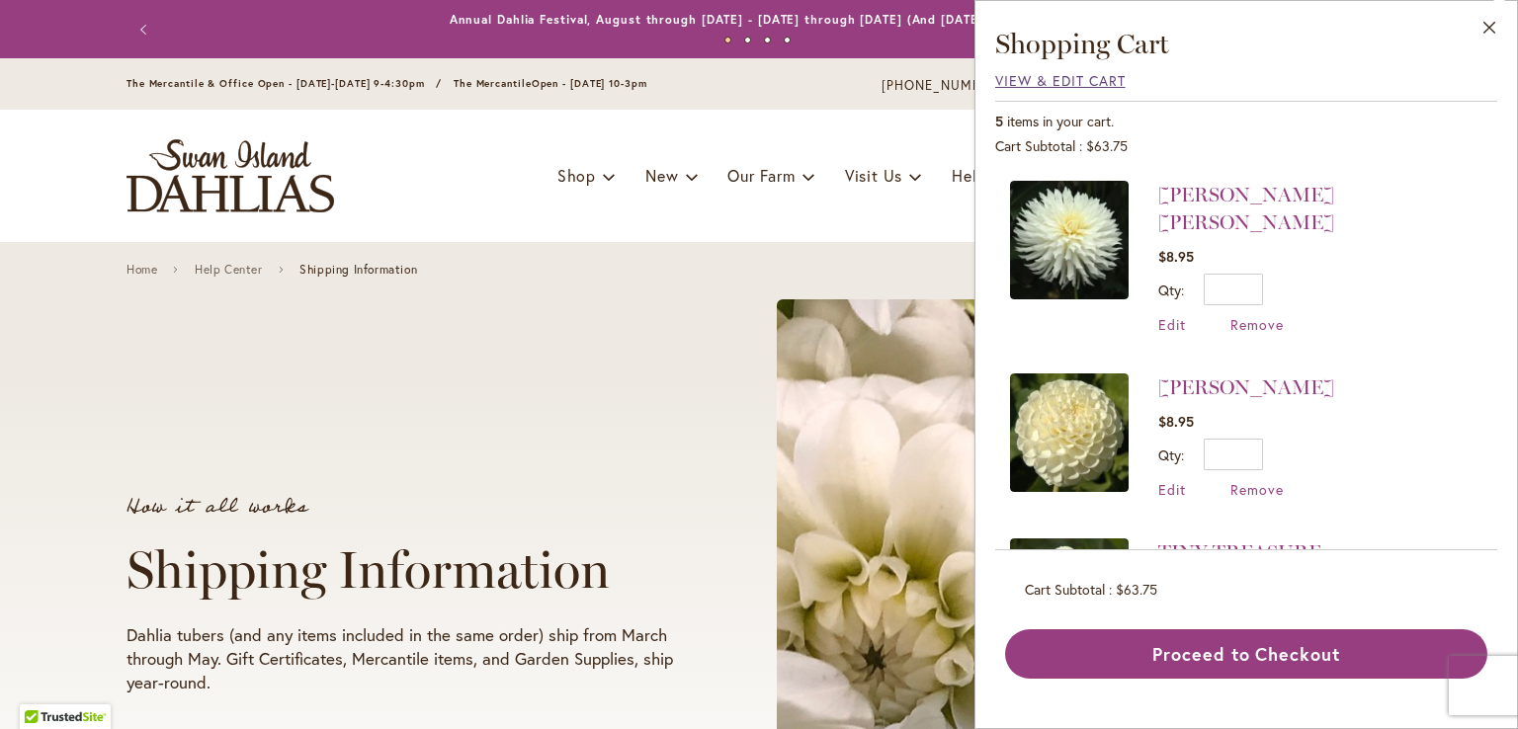
click at [1080, 74] on span "View & Edit Cart" at bounding box center [1060, 80] width 130 height 19
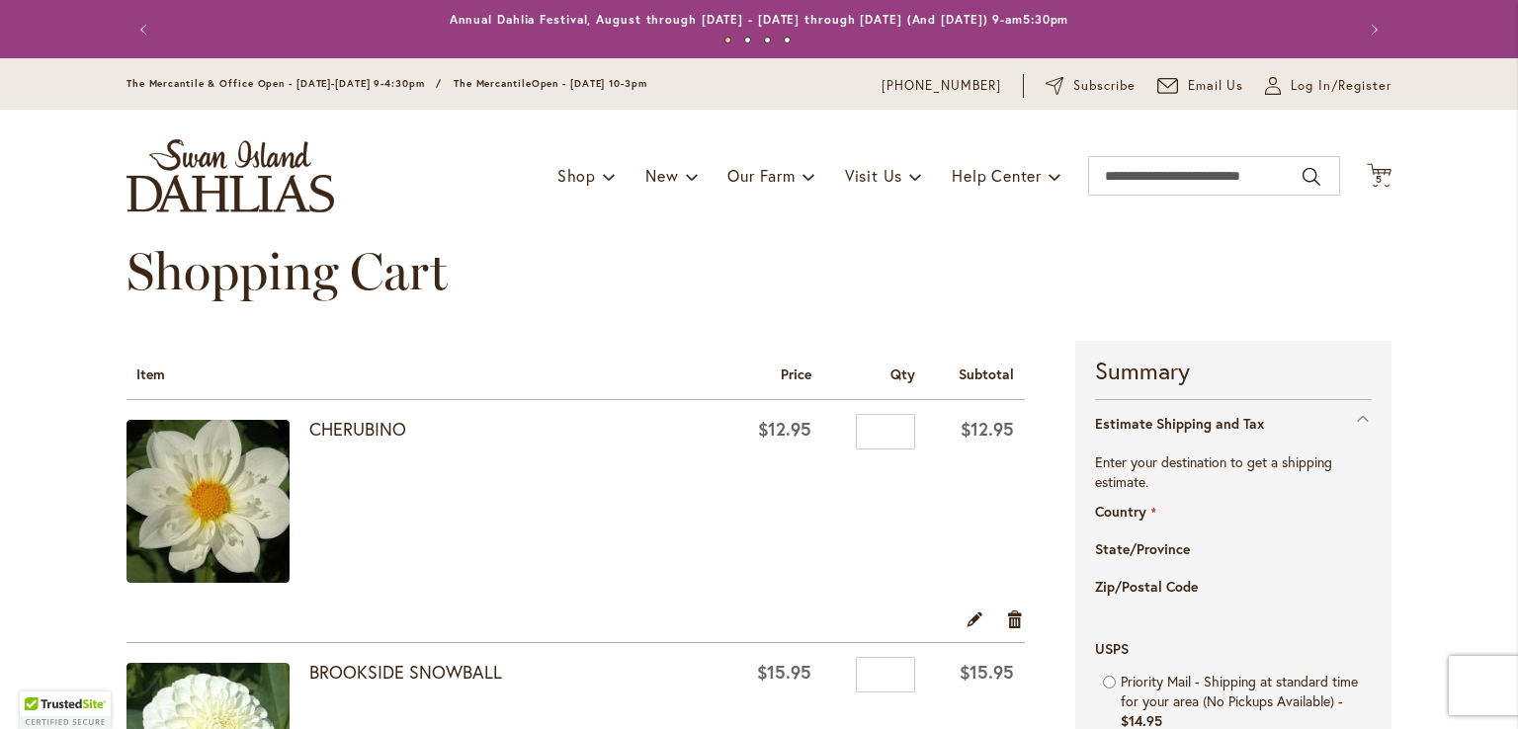
select select "**"
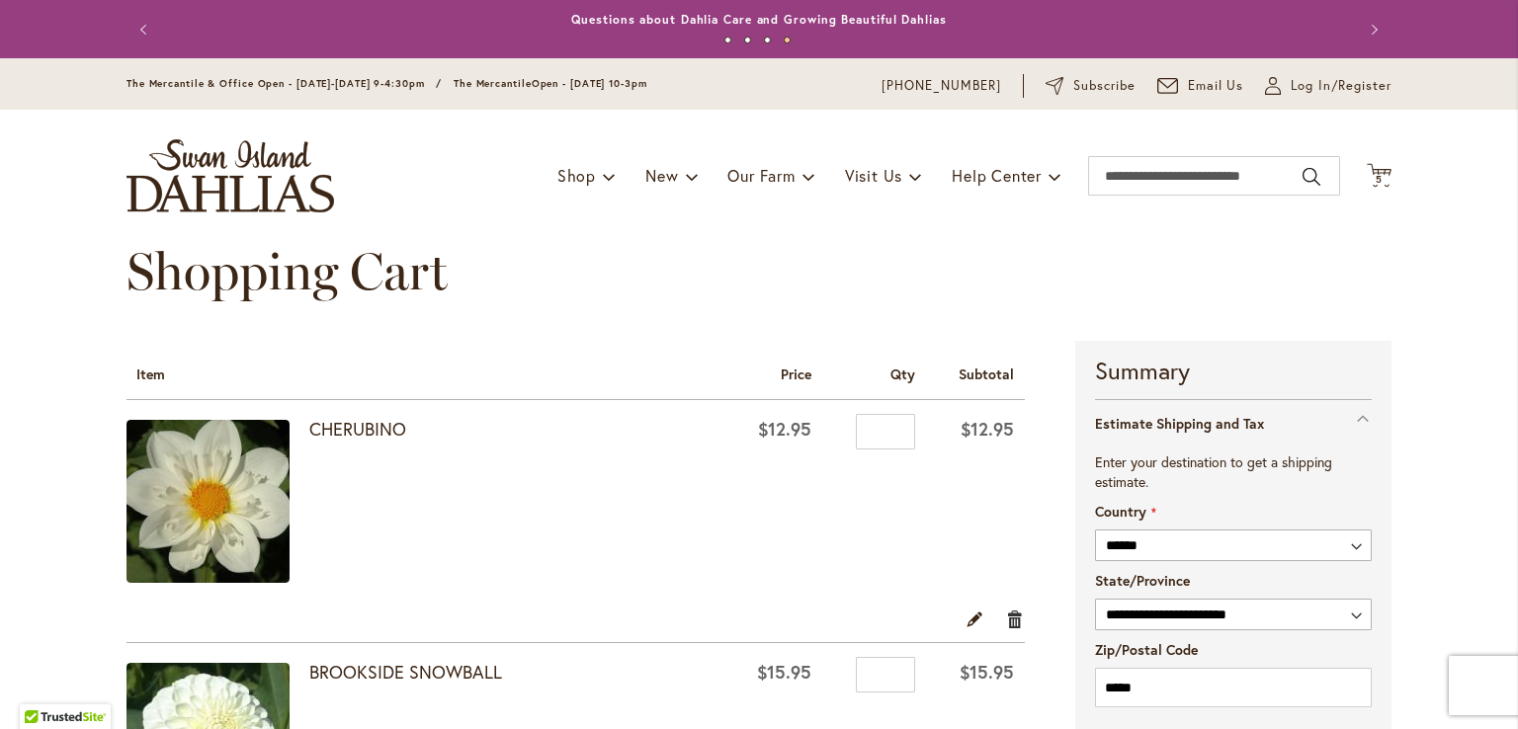
click at [1010, 625] on link "Remove item" at bounding box center [1015, 619] width 19 height 22
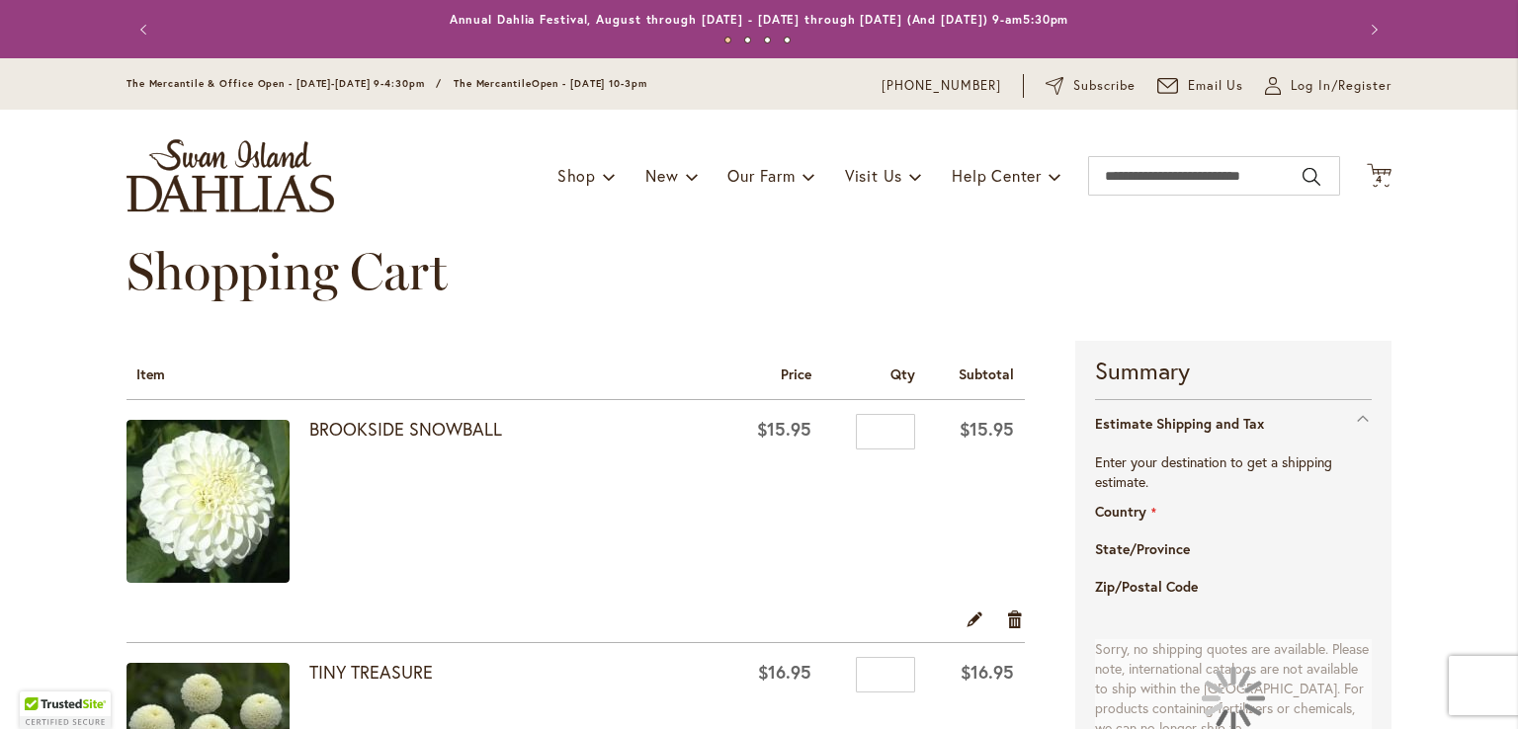
select select "**"
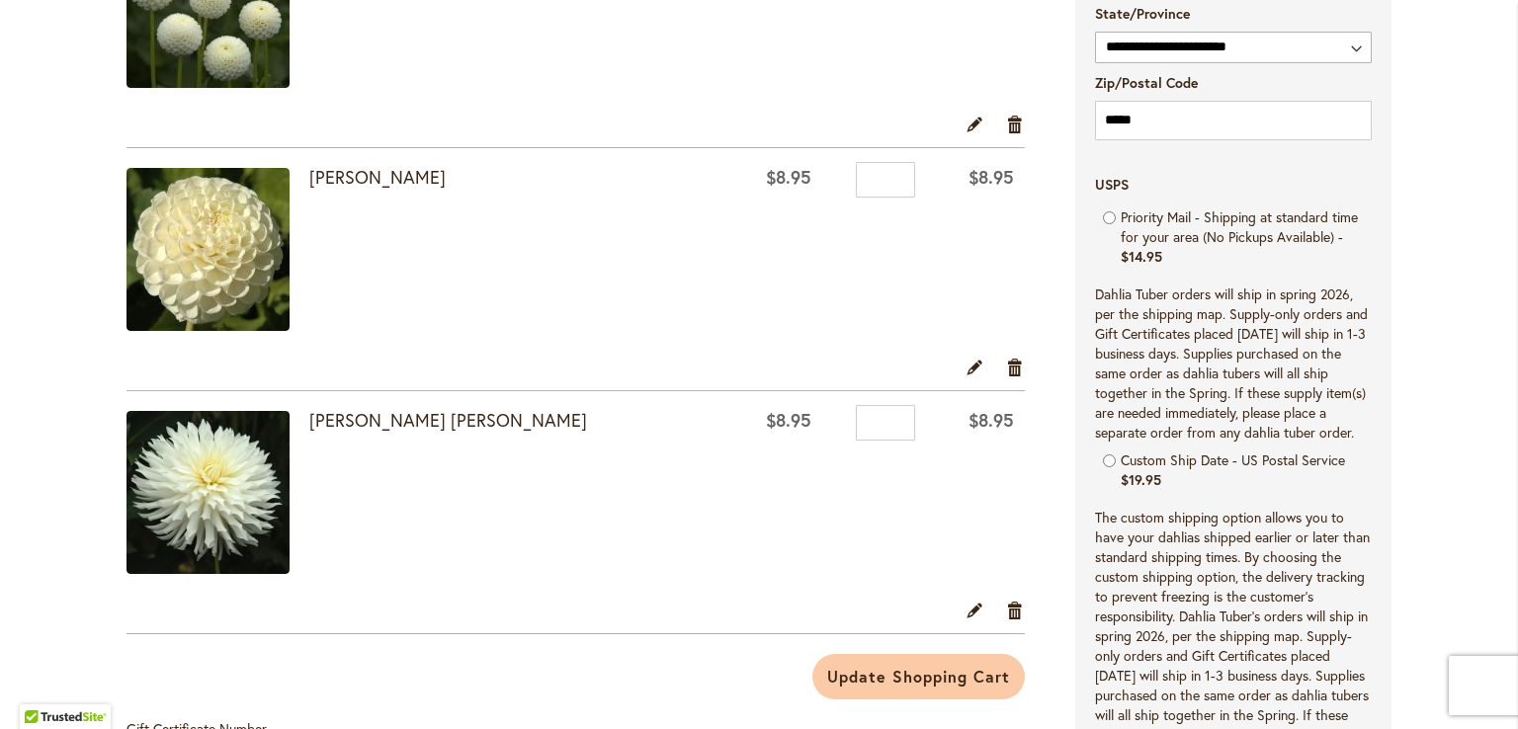
scroll to position [837, 0]
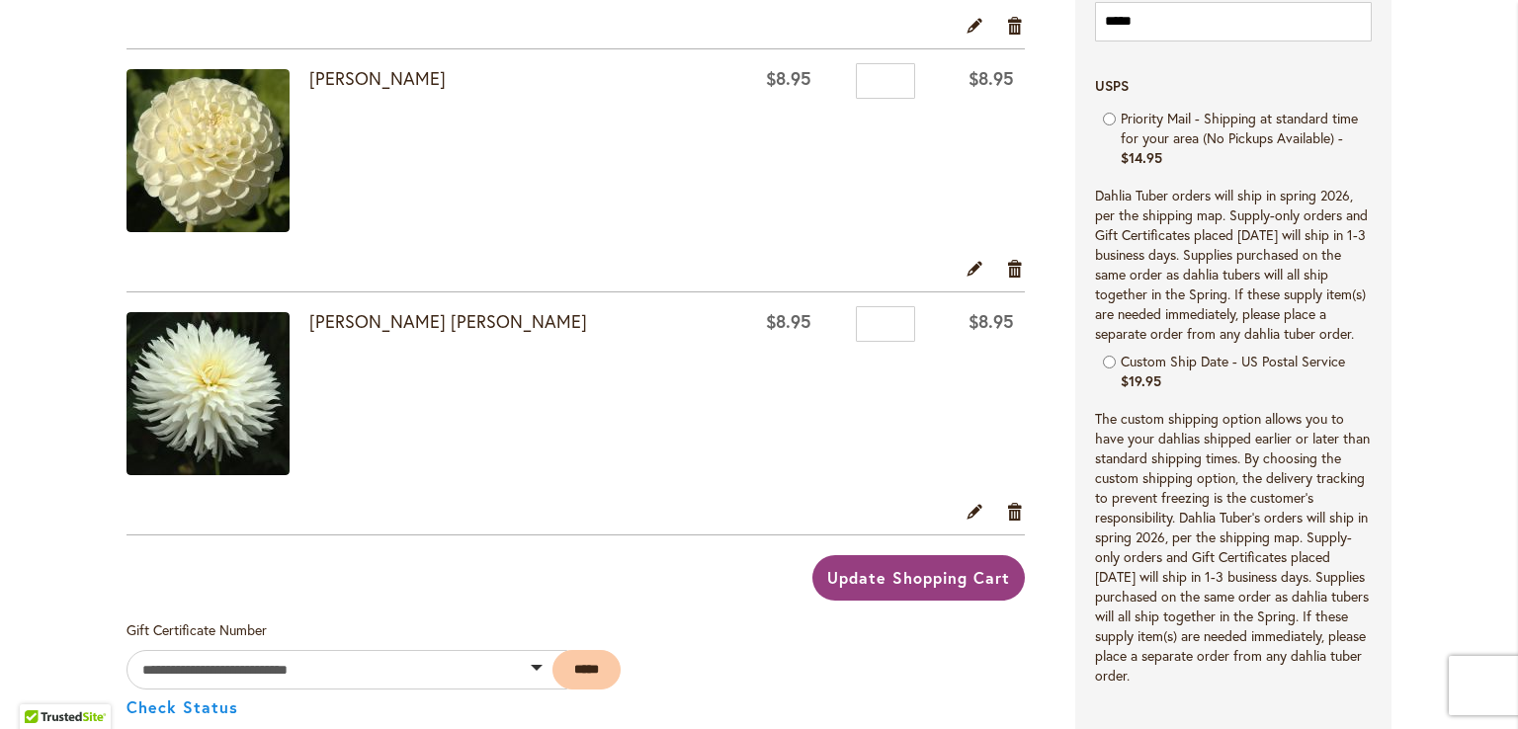
click at [927, 582] on span "Update Shopping Cart" at bounding box center [918, 577] width 182 height 21
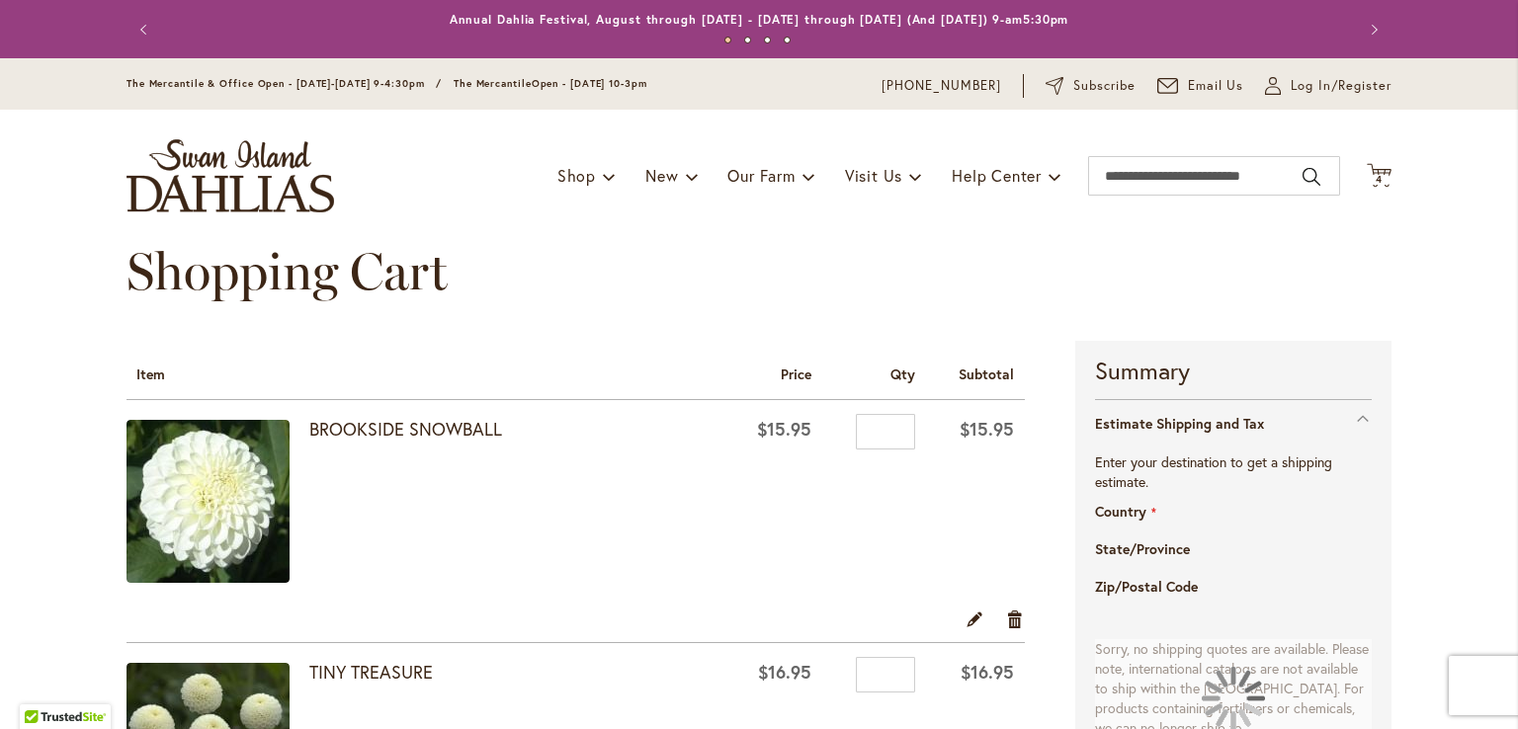
select select "**"
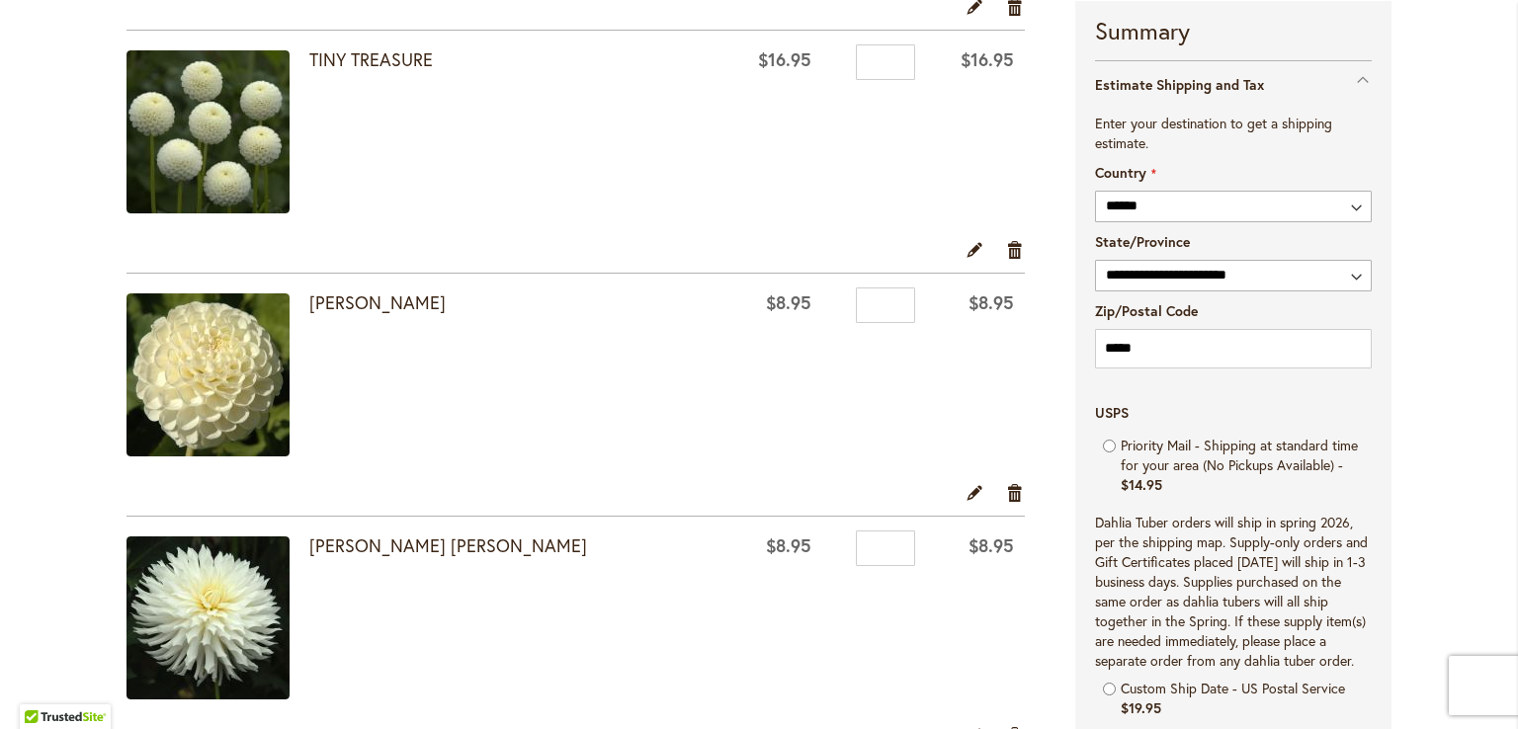
scroll to position [672, 0]
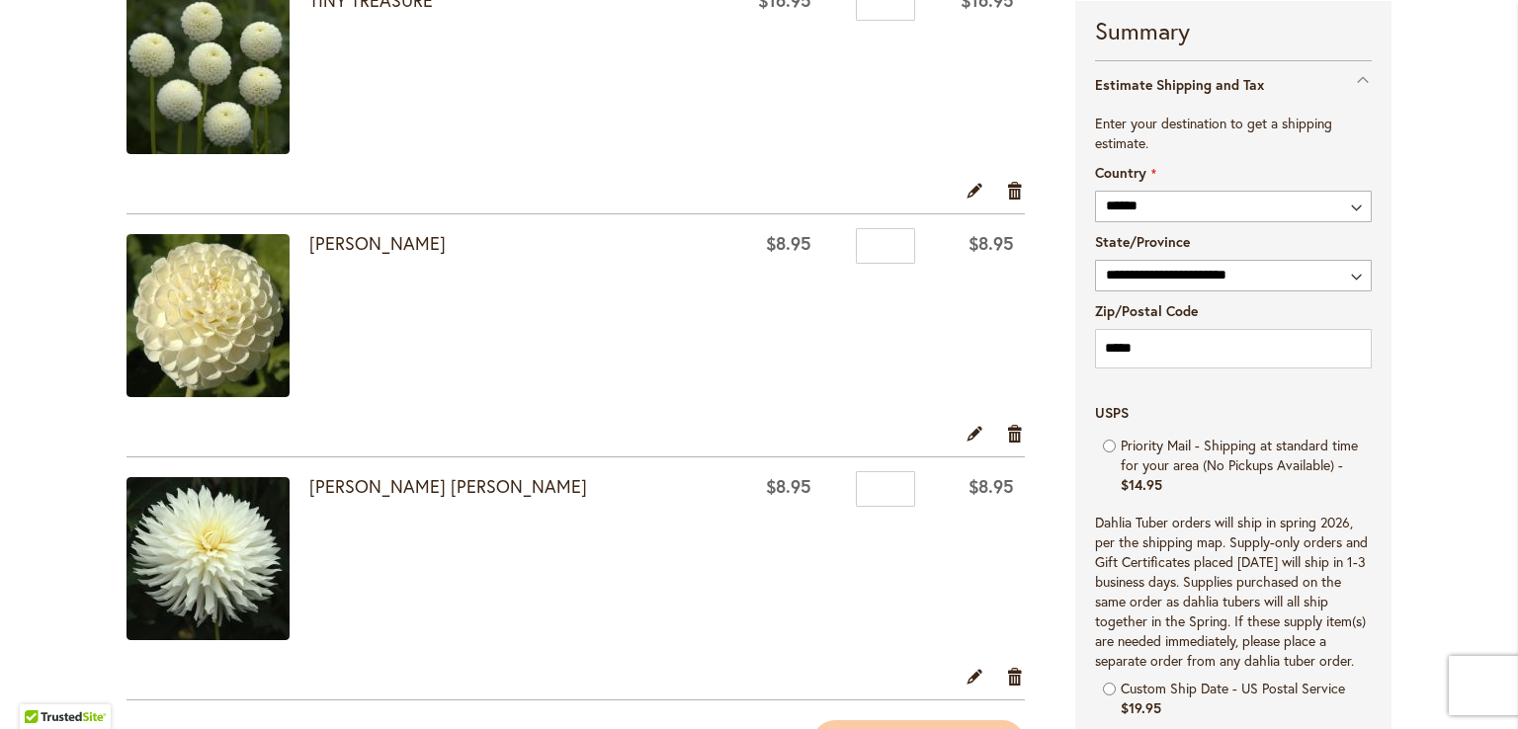
click at [0, 728] on div at bounding box center [0, 729] width 0 height 0
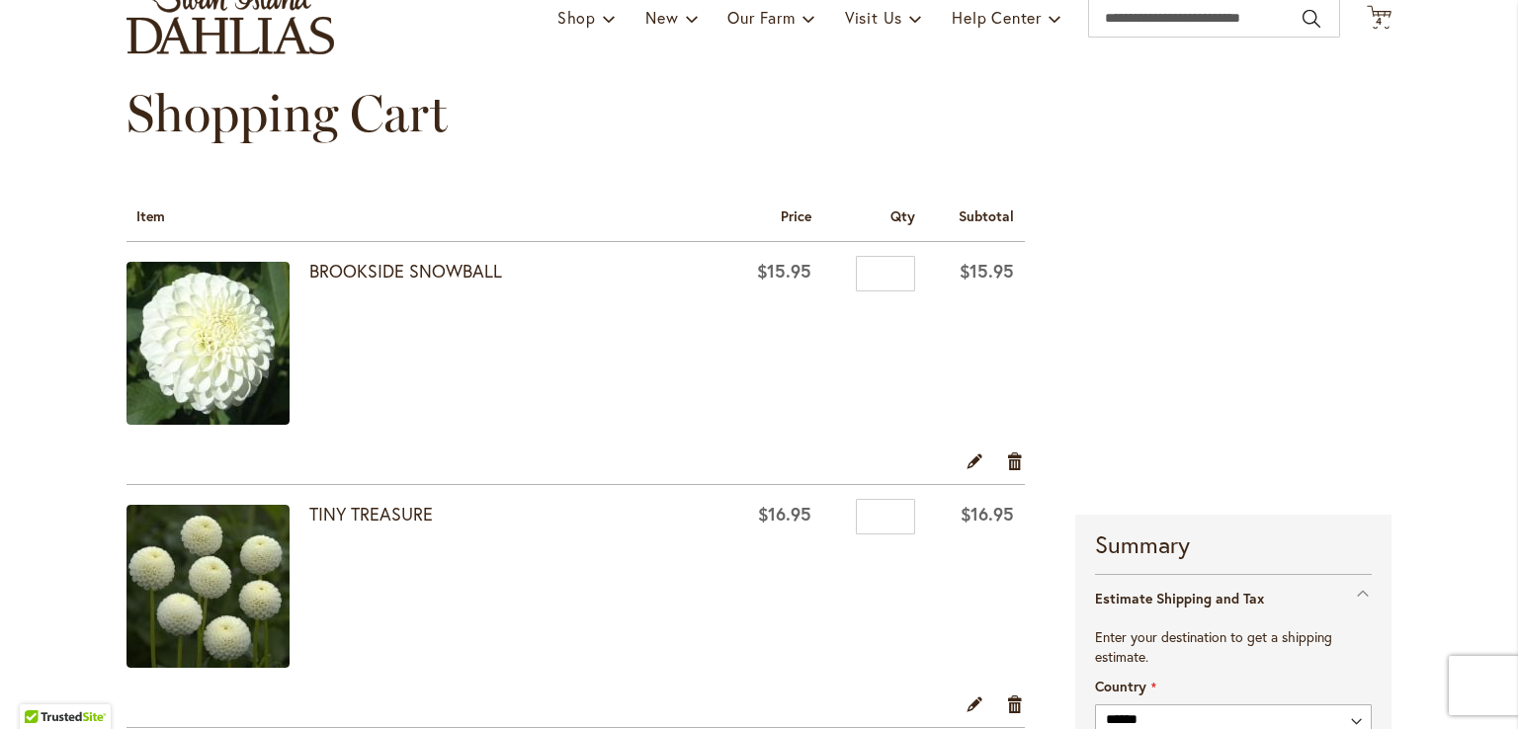
scroll to position [0, 0]
